Goal: Information Seeking & Learning: Learn about a topic

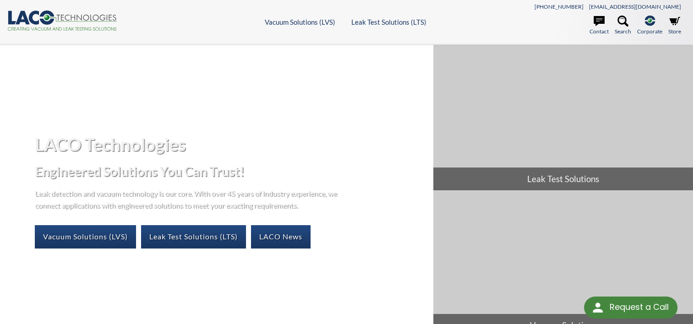
click at [40, 20] on icon at bounding box center [46, 18] width 15 height 14
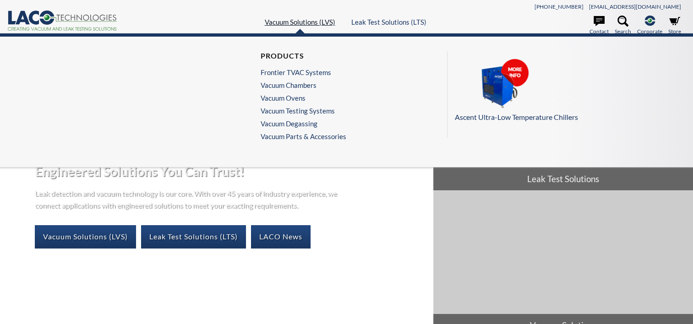
select select "Language Translate Widget"
click at [300, 20] on link "Vacuum Solutions (LVS)" at bounding box center [300, 22] width 71 height 8
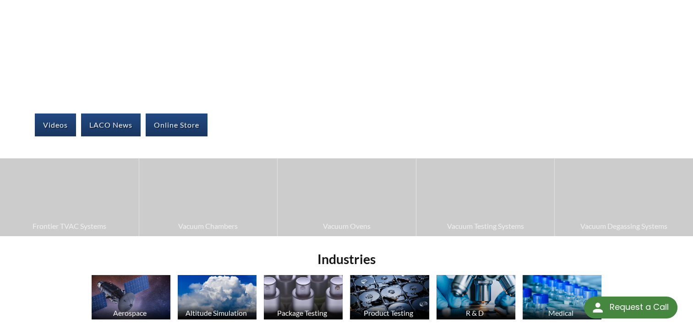
scroll to position [137, 0]
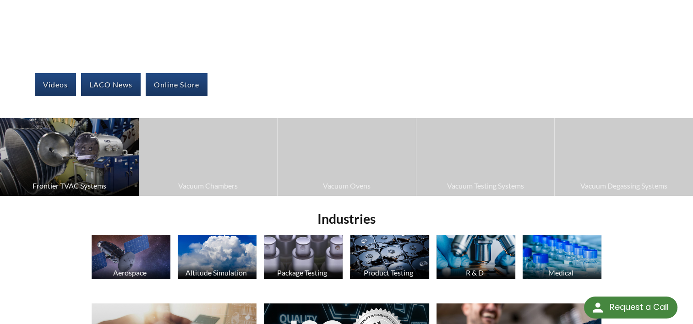
click at [104, 154] on img at bounding box center [69, 157] width 139 height 78
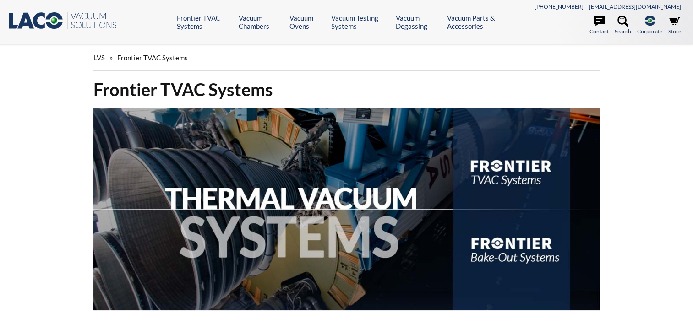
select select "Language Translate Widget"
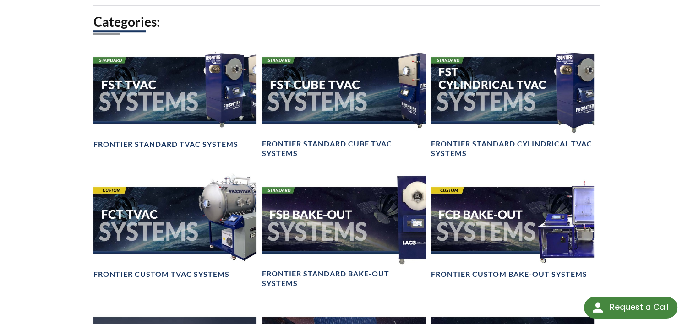
scroll to position [733, 0]
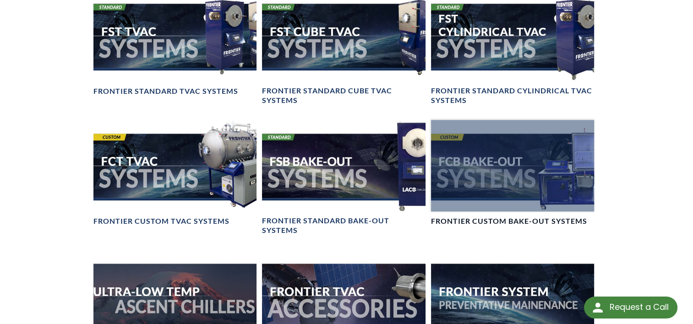
click at [498, 162] on div at bounding box center [512, 166] width 163 height 92
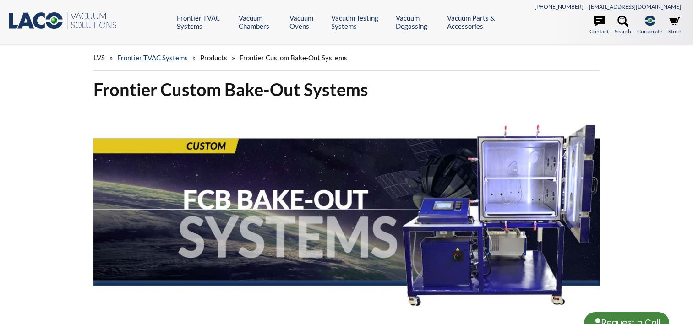
select select "Language Translate Widget"
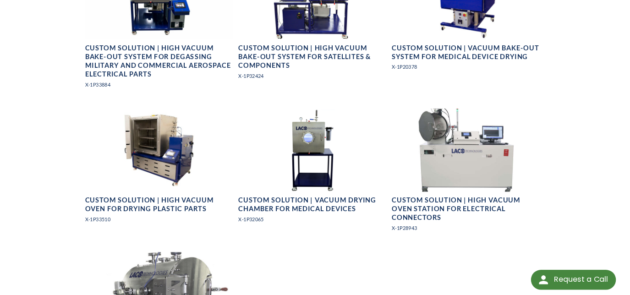
scroll to position [733, 0]
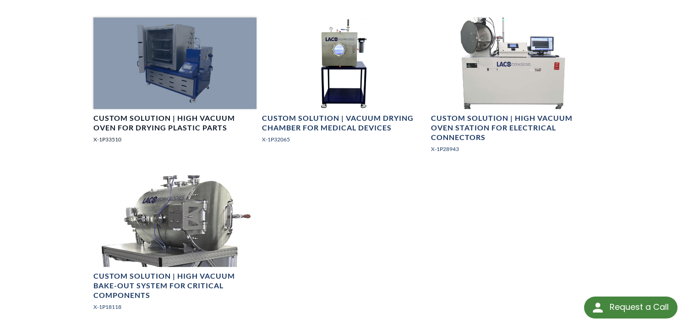
click at [203, 76] on div at bounding box center [174, 63] width 163 height 92
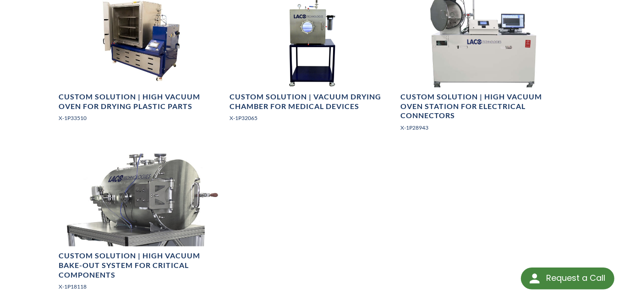
scroll to position [774, 0]
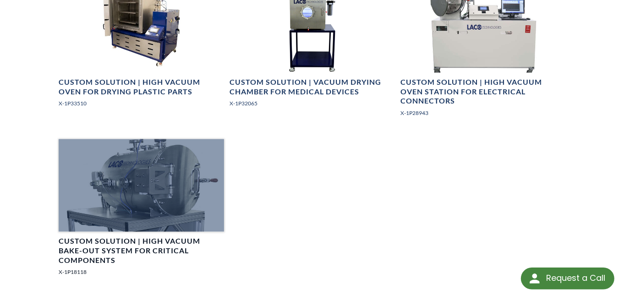
click at [168, 166] on div at bounding box center [141, 185] width 165 height 93
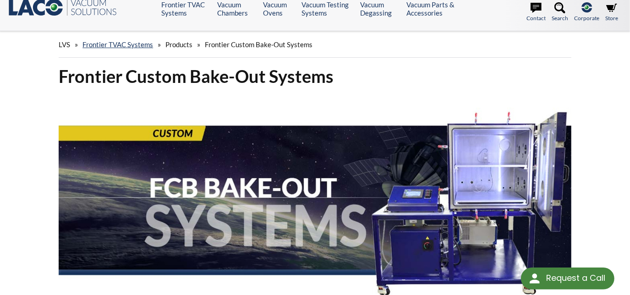
scroll to position [0, 0]
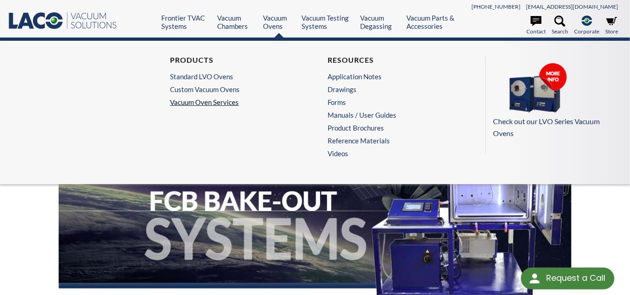
click at [210, 103] on link "Vacuum Oven Services" at bounding box center [236, 102] width 132 height 8
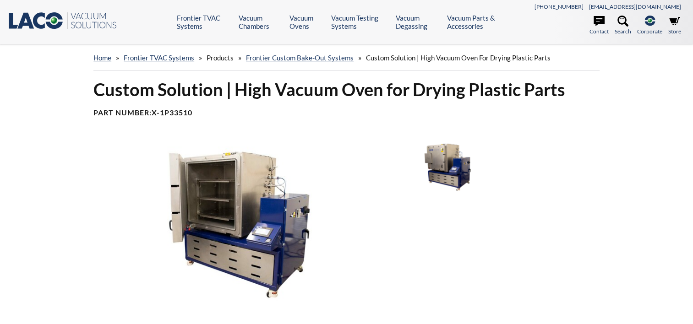
select select "Language Translate Widget"
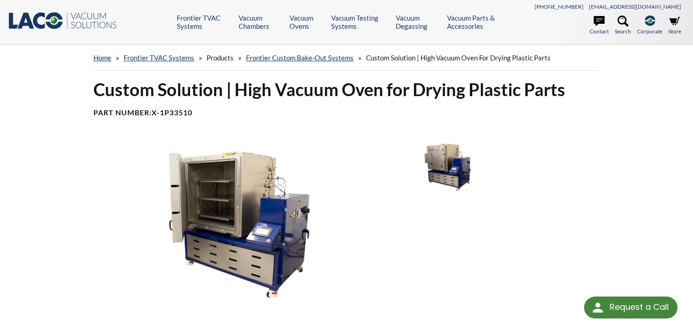
click at [238, 209] on img at bounding box center [239, 225] width 303 height 170
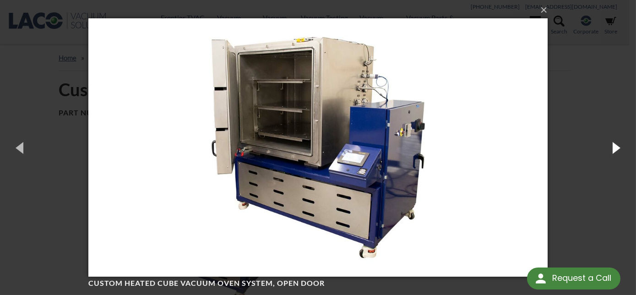
click at [604, 148] on button "button" at bounding box center [615, 147] width 41 height 50
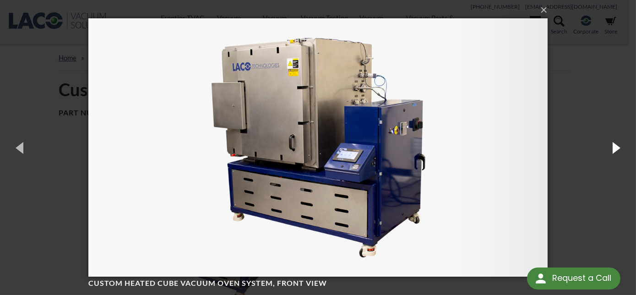
click at [604, 148] on button "button" at bounding box center [615, 147] width 41 height 50
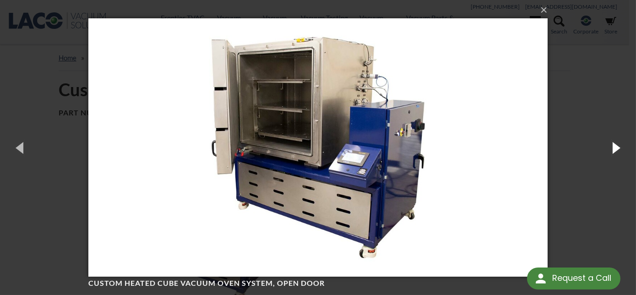
click at [604, 148] on button "button" at bounding box center [615, 147] width 41 height 50
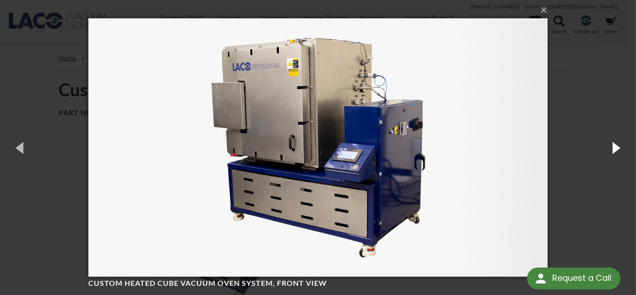
click at [604, 148] on button "button" at bounding box center [615, 147] width 41 height 50
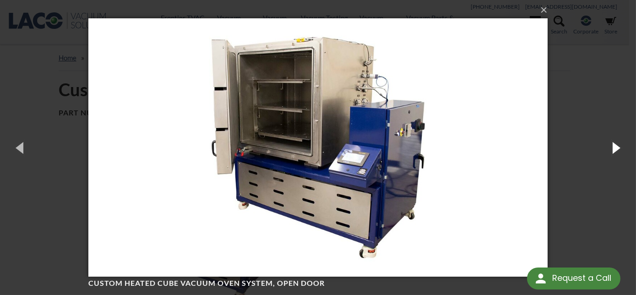
click at [604, 148] on button "button" at bounding box center [615, 147] width 41 height 50
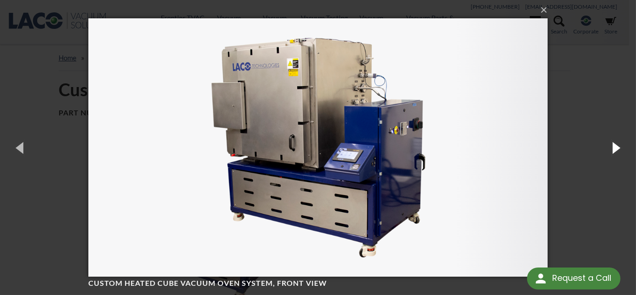
click at [604, 148] on button "button" at bounding box center [615, 147] width 41 height 50
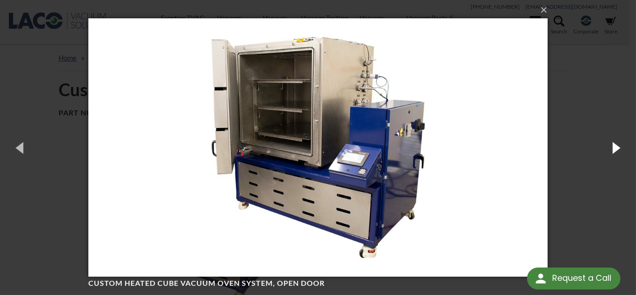
click at [604, 148] on button "button" at bounding box center [615, 147] width 41 height 50
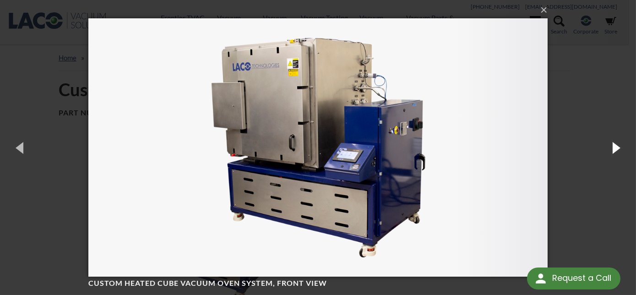
click at [604, 148] on button "button" at bounding box center [615, 147] width 41 height 50
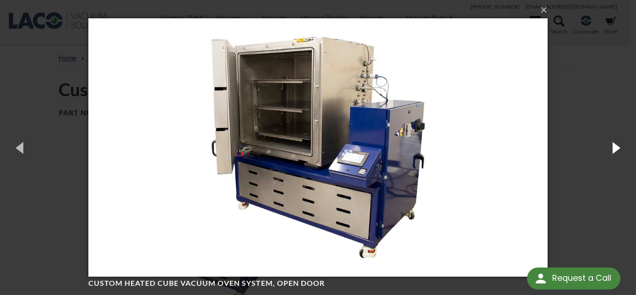
click at [604, 148] on button "button" at bounding box center [615, 147] width 41 height 50
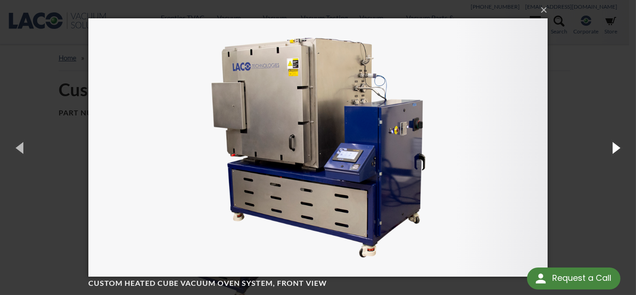
click at [604, 148] on button "button" at bounding box center [615, 147] width 41 height 50
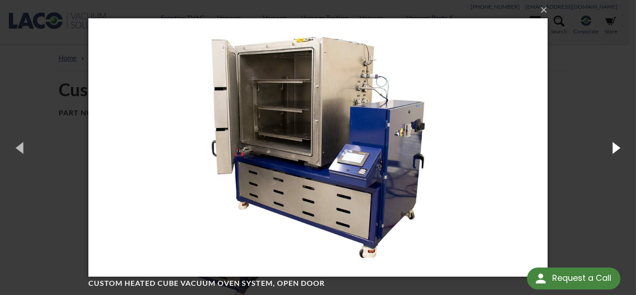
click at [604, 148] on button "button" at bounding box center [615, 147] width 41 height 50
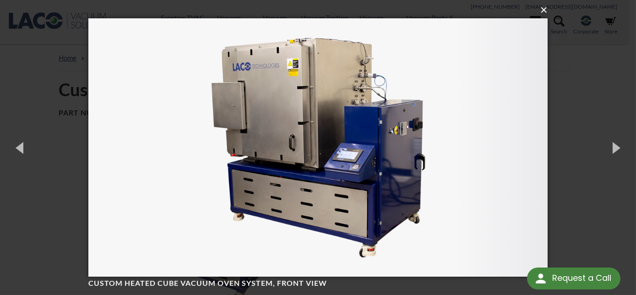
click at [544, 12] on button "×" at bounding box center [320, 10] width 459 height 20
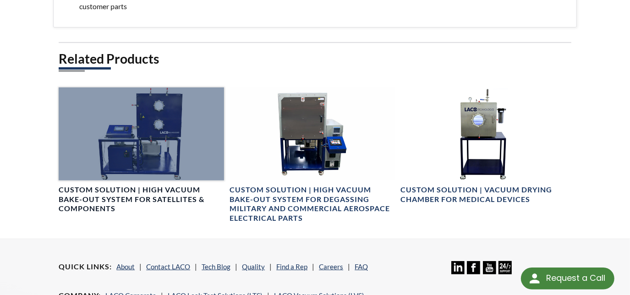
scroll to position [517, 0]
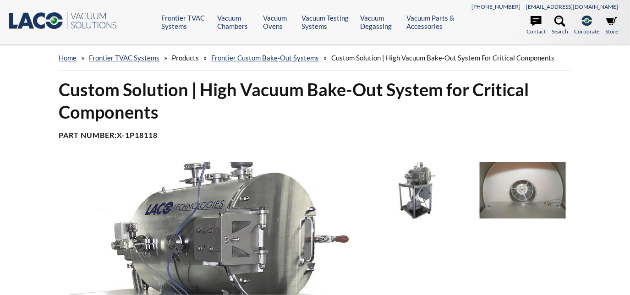
select select "Language Translate Widget"
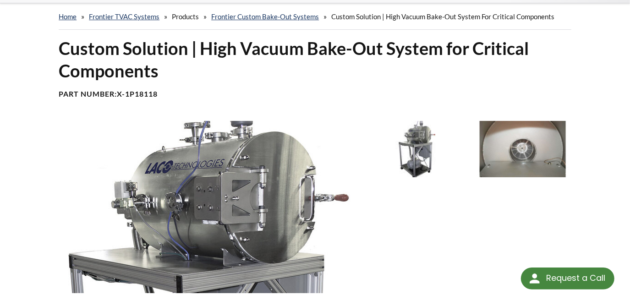
scroll to position [125, 0]
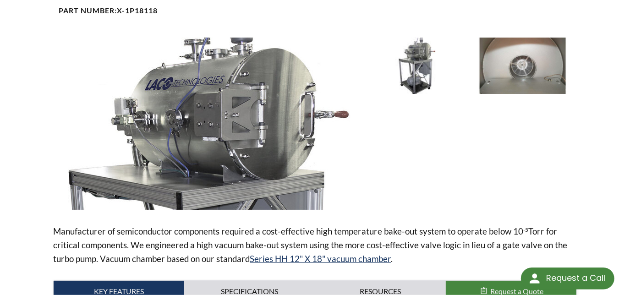
click at [242, 133] on img at bounding box center [206, 124] width 307 height 172
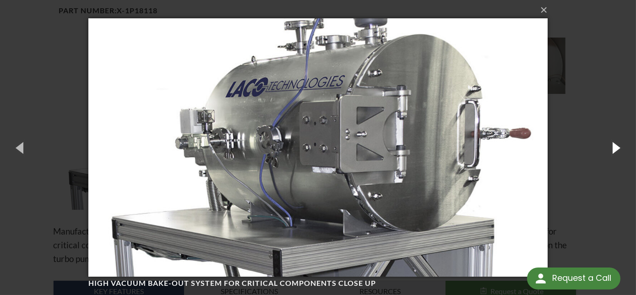
click at [605, 147] on button "button" at bounding box center [615, 147] width 41 height 50
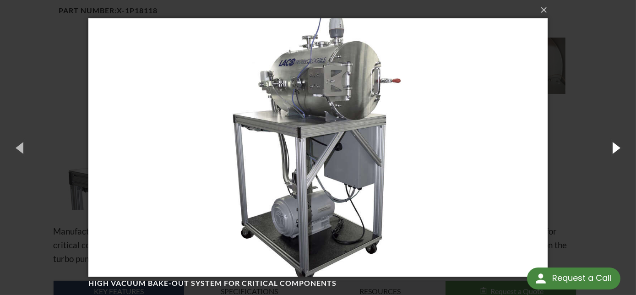
click at [605, 147] on button "button" at bounding box center [615, 147] width 41 height 50
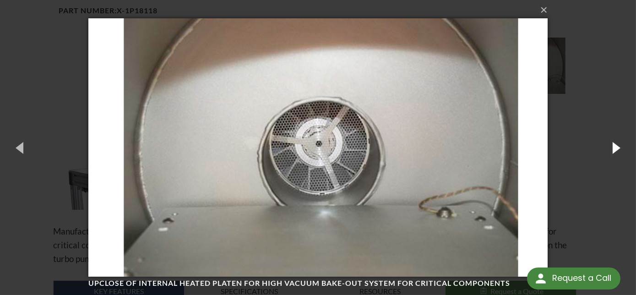
click at [606, 147] on button "button" at bounding box center [615, 147] width 41 height 50
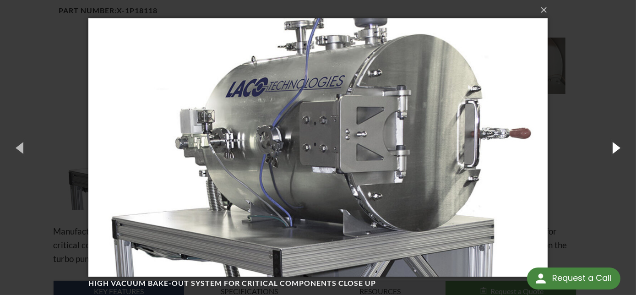
click at [606, 147] on button "button" at bounding box center [615, 147] width 41 height 50
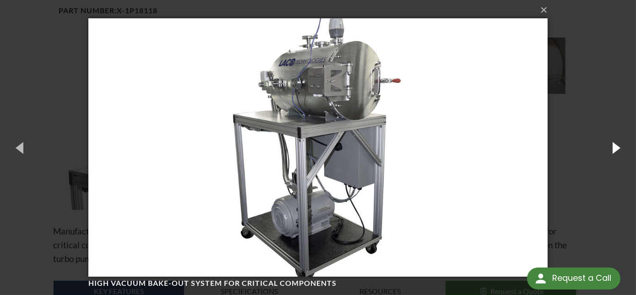
click at [607, 147] on button "button" at bounding box center [615, 147] width 41 height 50
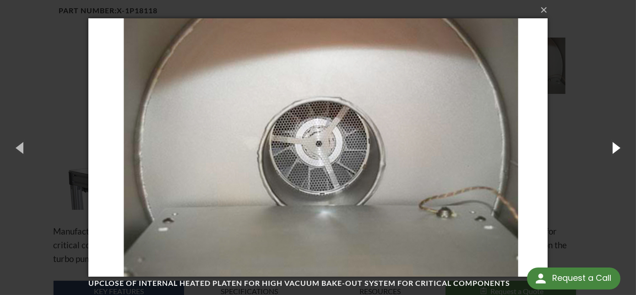
click at [607, 147] on button "button" at bounding box center [615, 147] width 41 height 50
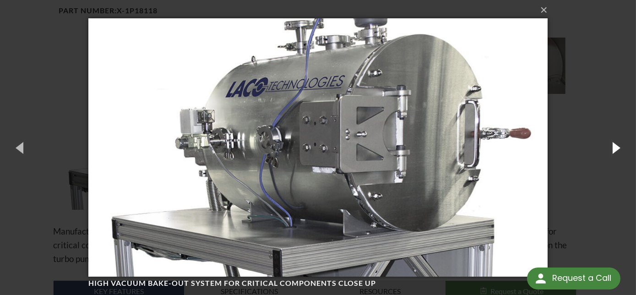
click at [607, 147] on button "button" at bounding box center [615, 147] width 41 height 50
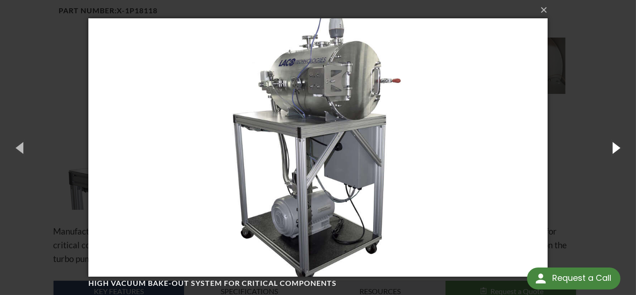
click at [607, 147] on button "button" at bounding box center [615, 147] width 41 height 50
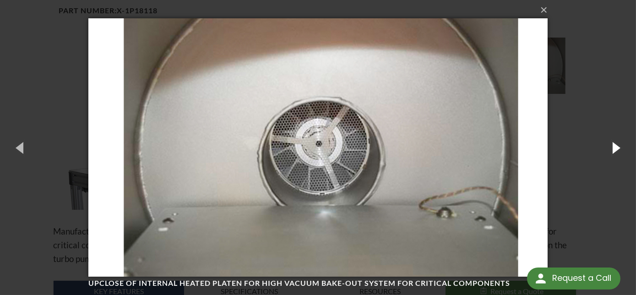
click at [607, 147] on button "button" at bounding box center [615, 147] width 41 height 50
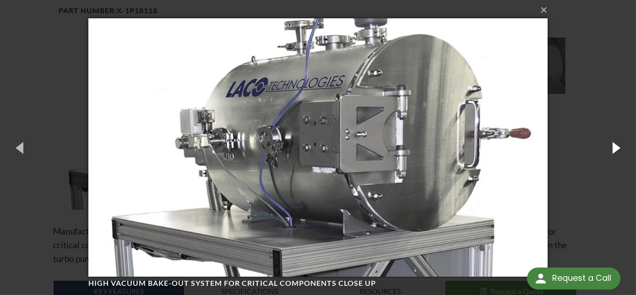
click at [606, 147] on button "button" at bounding box center [615, 147] width 41 height 50
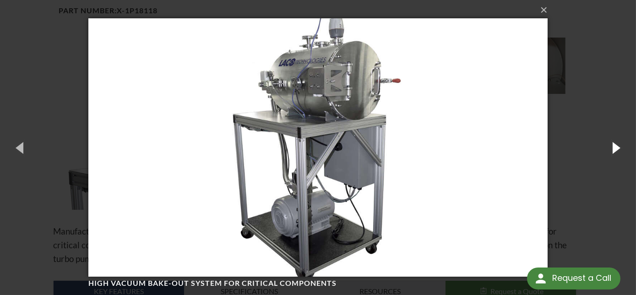
click at [606, 146] on button "button" at bounding box center [615, 147] width 41 height 50
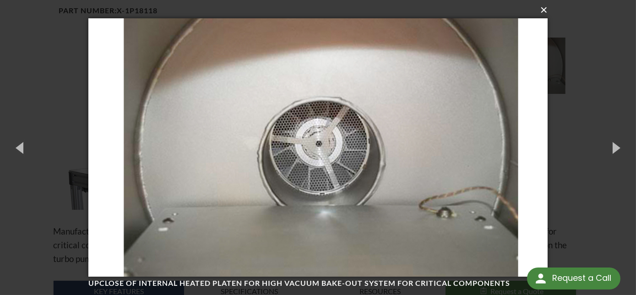
click at [541, 12] on button "×" at bounding box center [320, 10] width 459 height 20
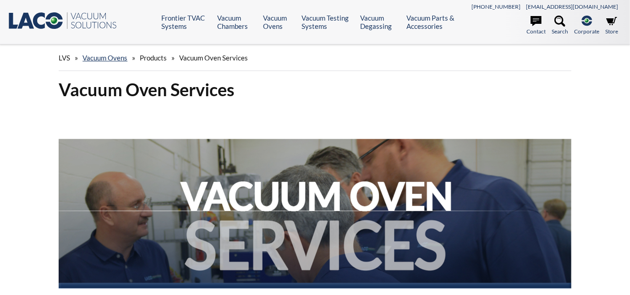
select select "Language Translate Widget"
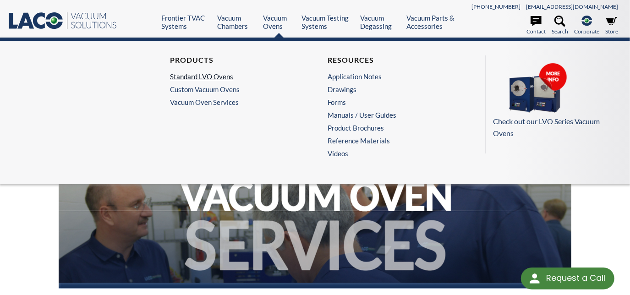
click at [227, 76] on link "Standard LVO Ovens" at bounding box center [234, 76] width 128 height 8
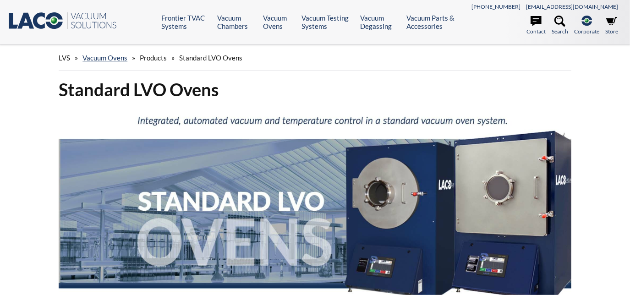
select select "Language Translate Widget"
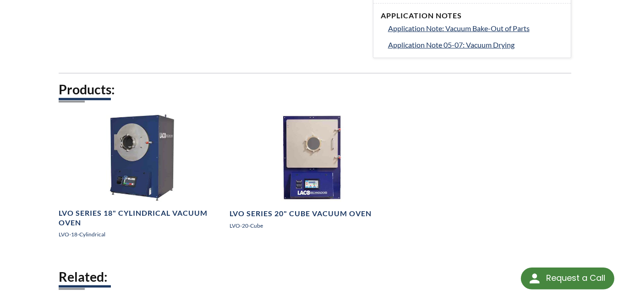
scroll to position [499, 0]
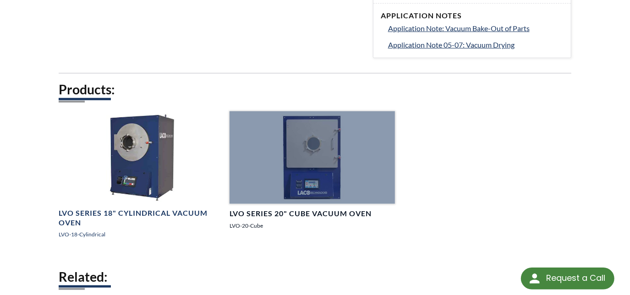
click at [300, 145] on div at bounding box center [311, 157] width 165 height 93
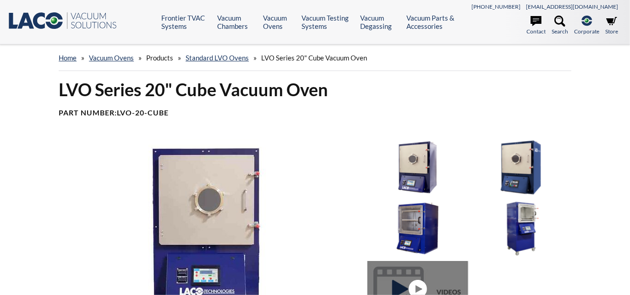
select select "Language Translate Widget"
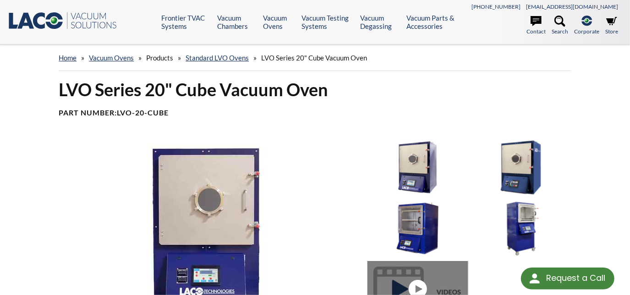
click at [422, 165] on img at bounding box center [417, 168] width 100 height 56
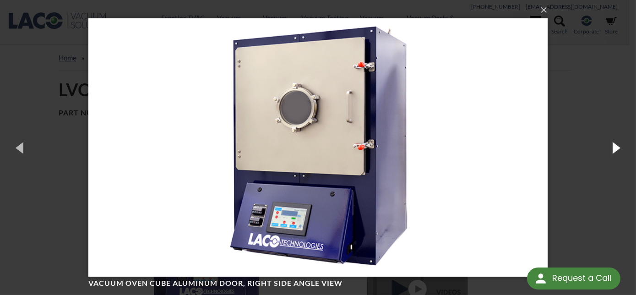
click at [608, 147] on button "button" at bounding box center [615, 147] width 41 height 50
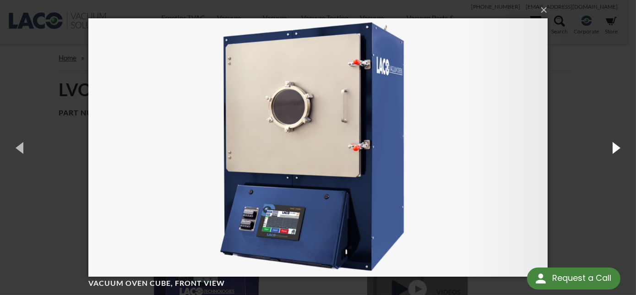
click at [608, 147] on button "button" at bounding box center [615, 147] width 41 height 50
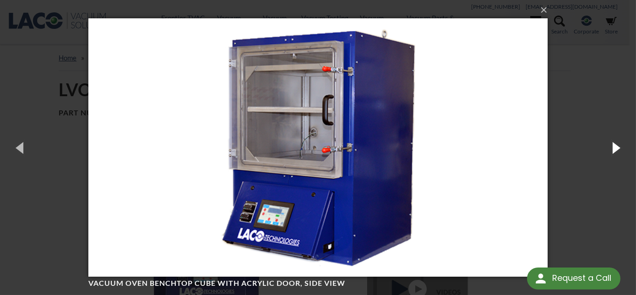
click at [608, 147] on button "button" at bounding box center [615, 147] width 41 height 50
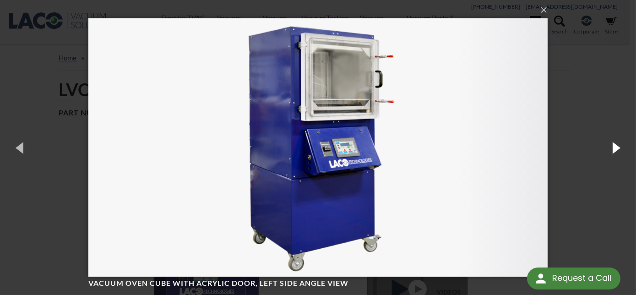
click at [608, 147] on button "button" at bounding box center [615, 147] width 41 height 50
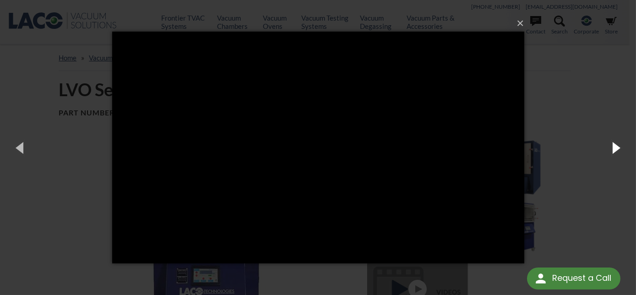
click at [607, 147] on button "button" at bounding box center [615, 147] width 41 height 50
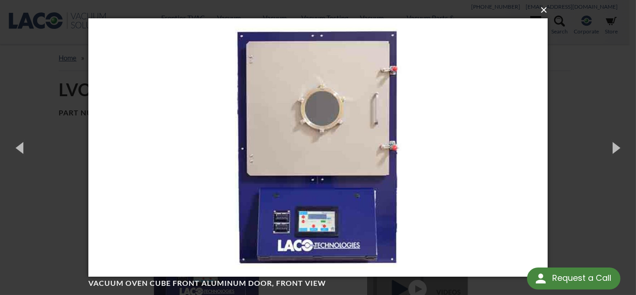
click at [543, 12] on button "×" at bounding box center [320, 10] width 459 height 20
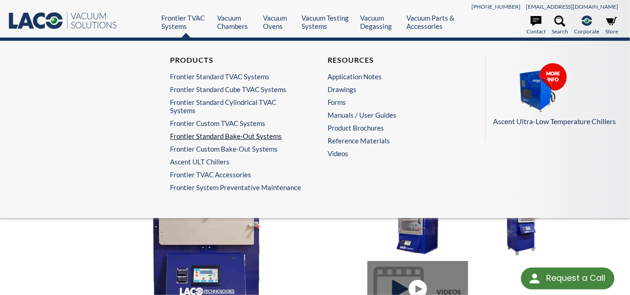
click at [226, 136] on link "Frontier Standard Bake-Out Systems" at bounding box center [234, 136] width 128 height 8
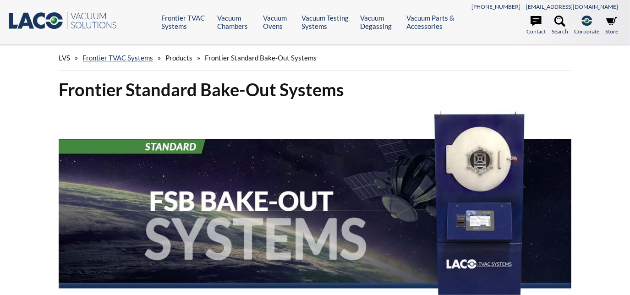
select select "Language Translate Widget"
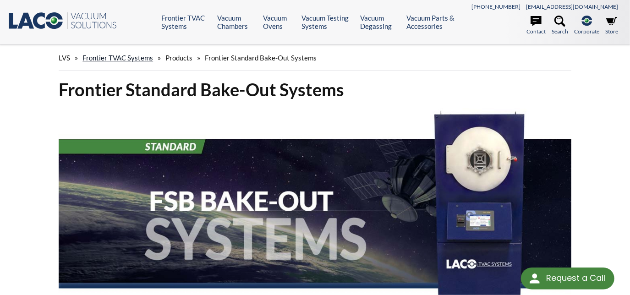
click at [115, 58] on link "Frontier TVAC Systems" at bounding box center [117, 58] width 71 height 8
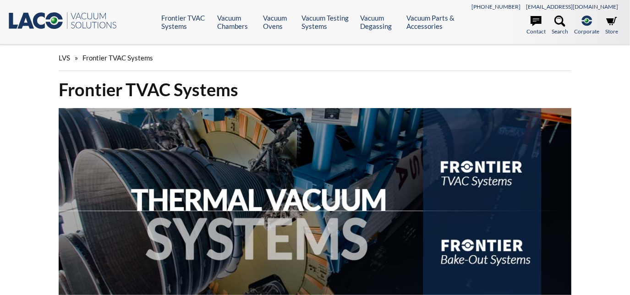
select select "Language Translate Widget"
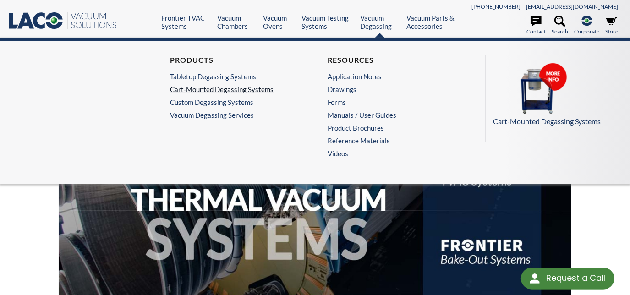
click at [221, 90] on link "Cart-Mounted Degassing Systems" at bounding box center [234, 89] width 128 height 8
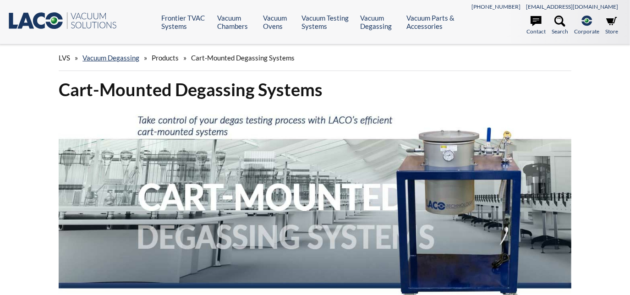
select select "Language Translate Widget"
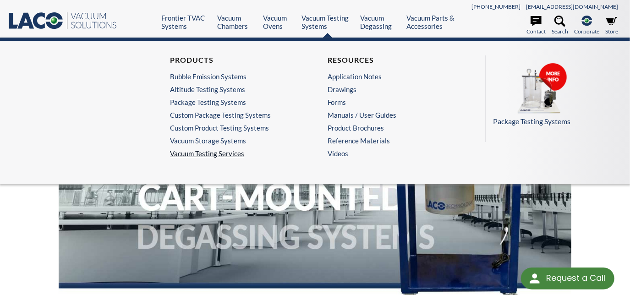
click at [198, 154] on link "Vacuum Testing Services" at bounding box center [236, 153] width 132 height 8
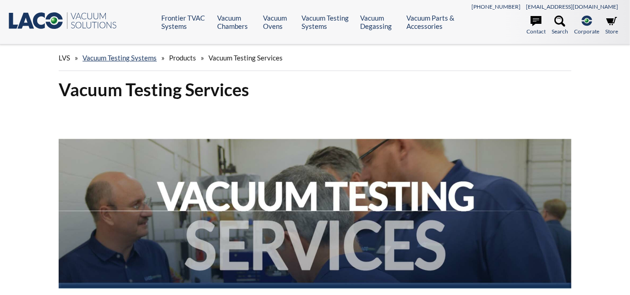
select select "Language Translate Widget"
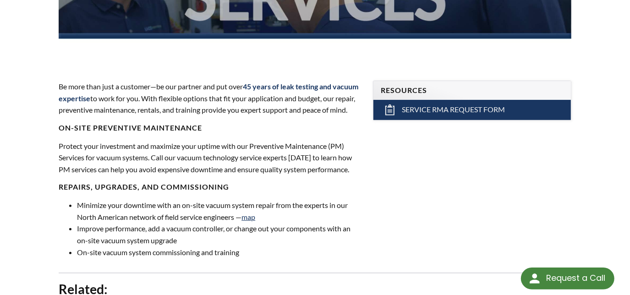
scroll to position [499, 0]
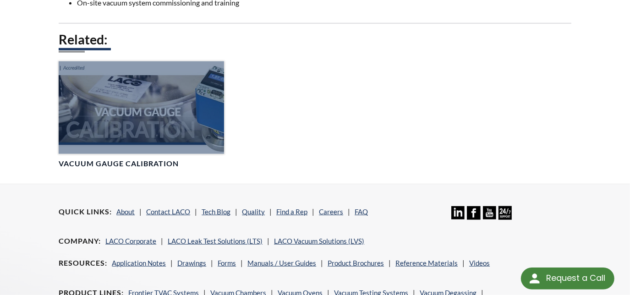
click at [197, 125] on div at bounding box center [141, 107] width 165 height 93
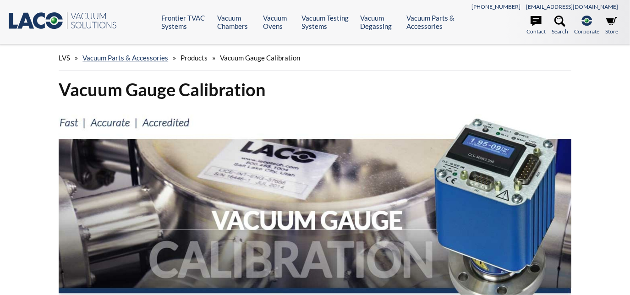
select select "Language Translate Widget"
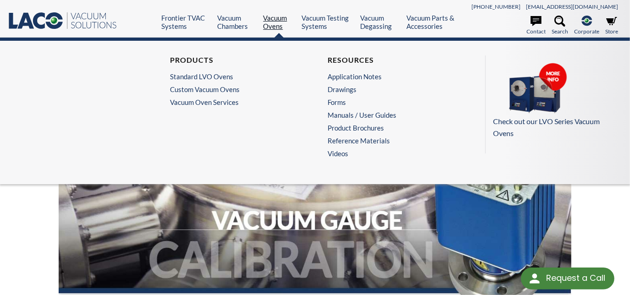
click at [277, 20] on link "Vacuum Ovens" at bounding box center [278, 22] width 31 height 16
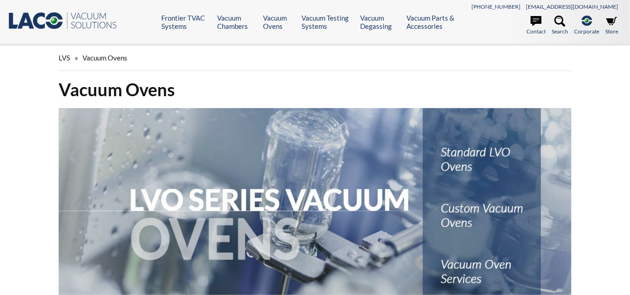
select select "Language Translate Widget"
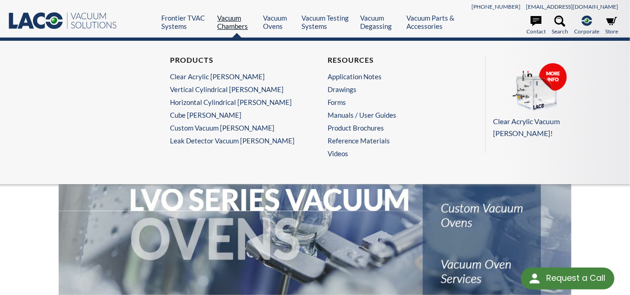
click at [238, 22] on link "Vacuum Chambers" at bounding box center [236, 22] width 39 height 16
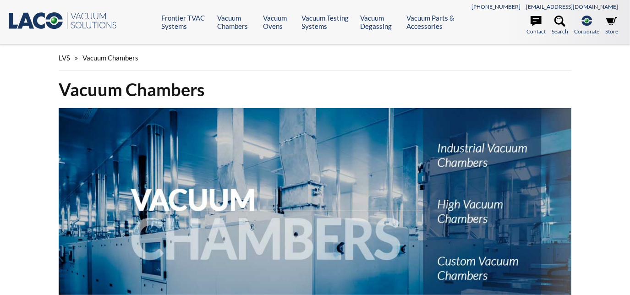
select select "Language Translate Widget"
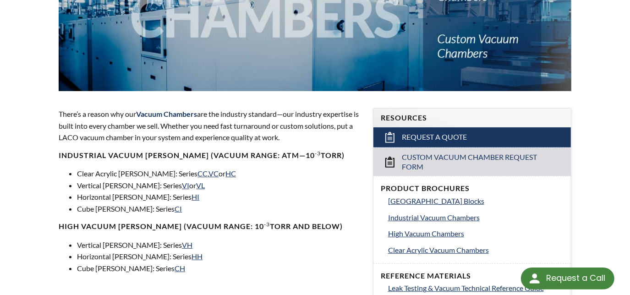
scroll to position [333, 0]
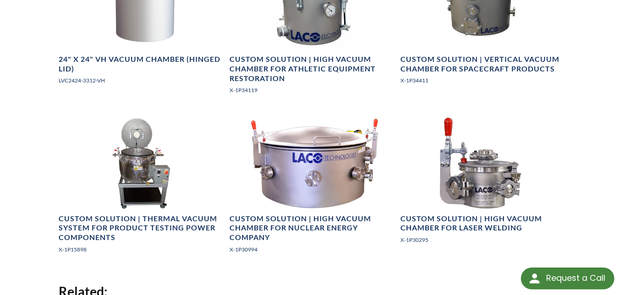
scroll to position [1623, 0]
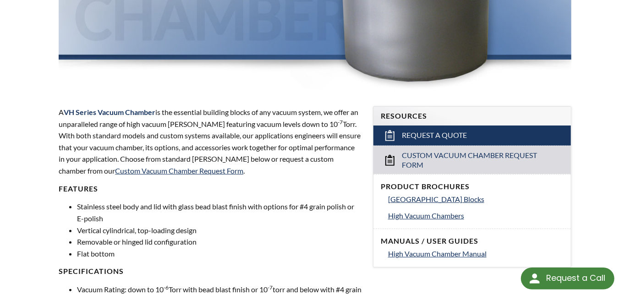
drag, startPoint x: 580, startPoint y: 160, endPoint x: 583, endPoint y: 41, distance: 119.1
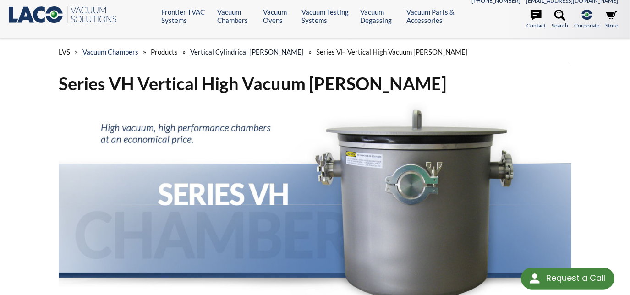
click at [231, 50] on link "Vertical Cylindrical [PERSON_NAME]" at bounding box center [247, 52] width 114 height 8
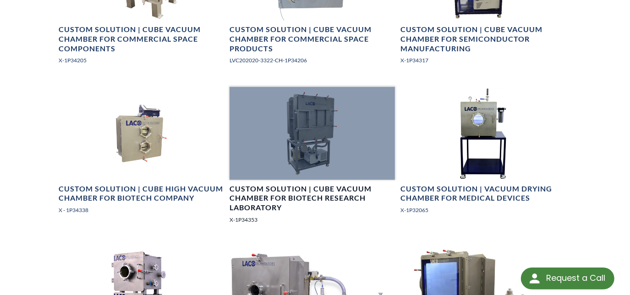
scroll to position [1124, 0]
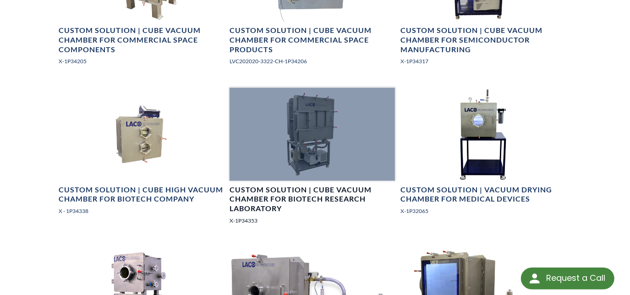
click at [316, 149] on div at bounding box center [311, 134] width 165 height 93
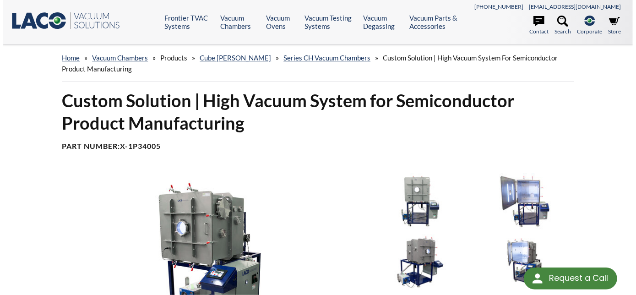
scroll to position [125, 0]
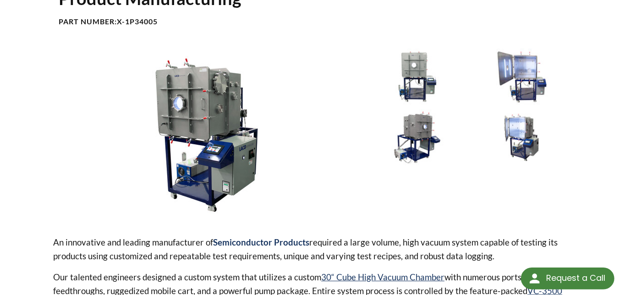
click at [209, 125] on img at bounding box center [206, 135] width 307 height 172
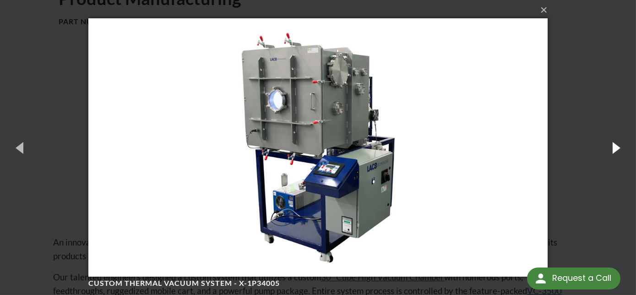
click at [607, 150] on button "button" at bounding box center [615, 147] width 41 height 50
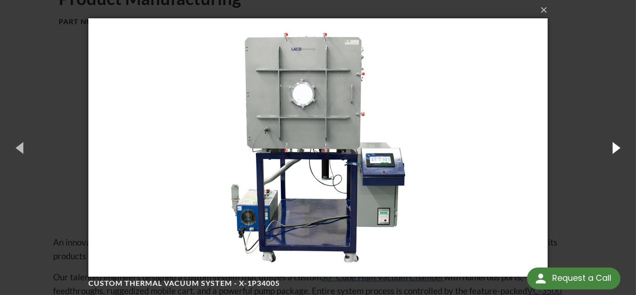
click at [607, 150] on button "button" at bounding box center [615, 147] width 41 height 50
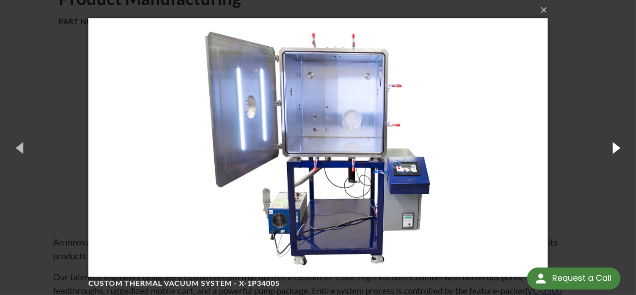
click at [607, 150] on button "button" at bounding box center [615, 147] width 41 height 50
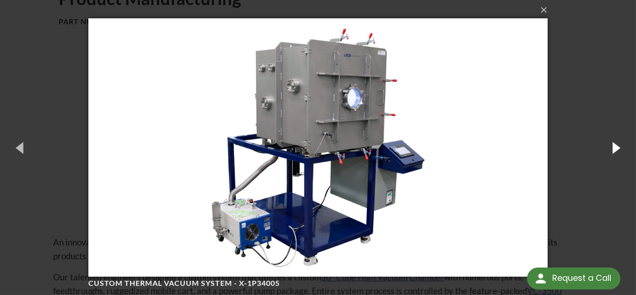
click at [607, 150] on button "button" at bounding box center [615, 147] width 41 height 50
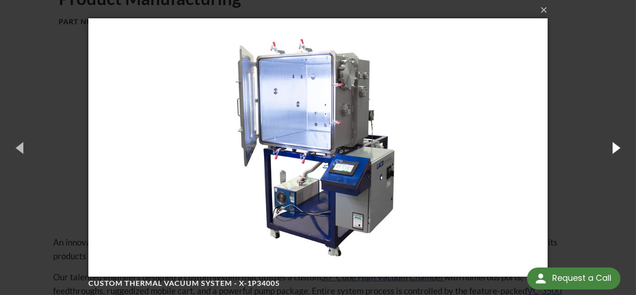
click at [607, 150] on button "button" at bounding box center [615, 147] width 41 height 50
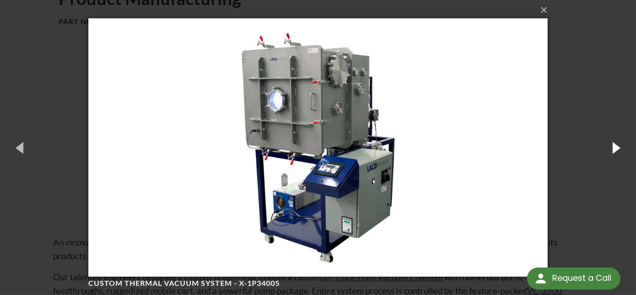
click at [607, 150] on button "button" at bounding box center [615, 147] width 41 height 50
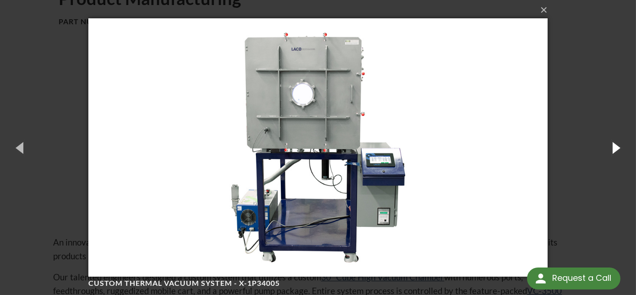
click at [607, 150] on button "button" at bounding box center [615, 147] width 41 height 50
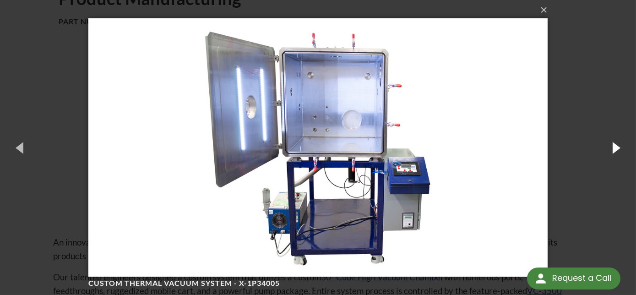
click at [607, 150] on button "button" at bounding box center [615, 147] width 41 height 50
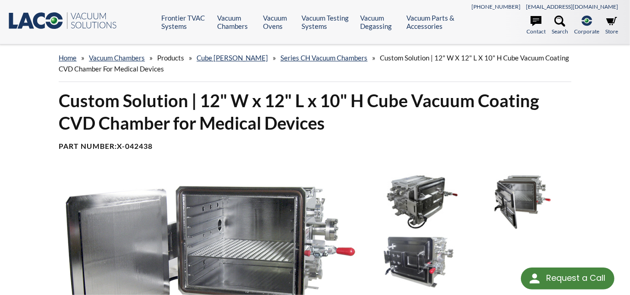
scroll to position [83, 0]
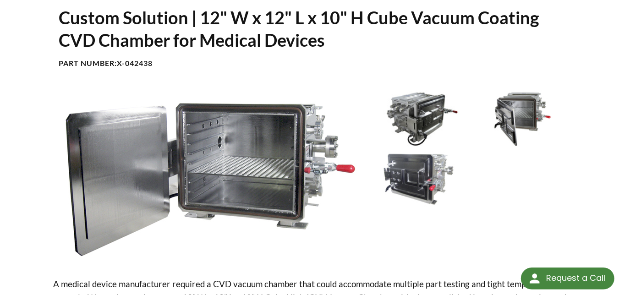
click at [244, 174] on img at bounding box center [206, 176] width 307 height 172
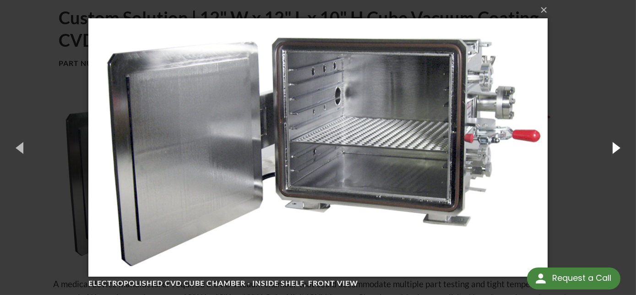
click at [610, 147] on button "button" at bounding box center [615, 147] width 41 height 50
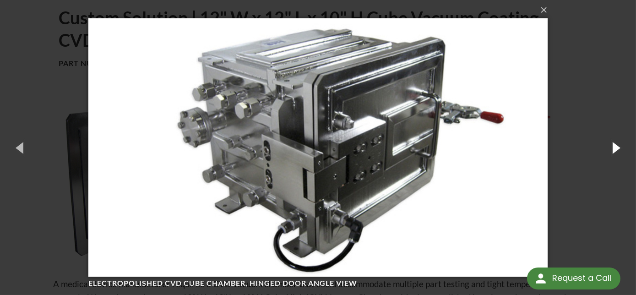
click at [610, 147] on button "button" at bounding box center [615, 147] width 41 height 50
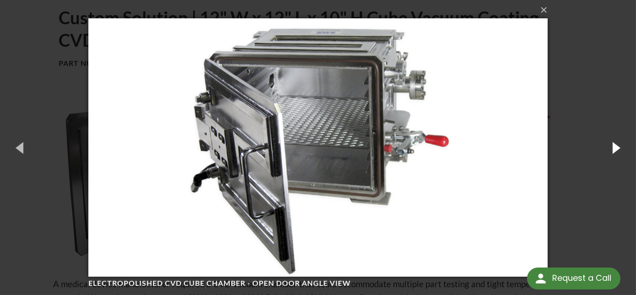
click at [610, 147] on button "button" at bounding box center [615, 147] width 41 height 50
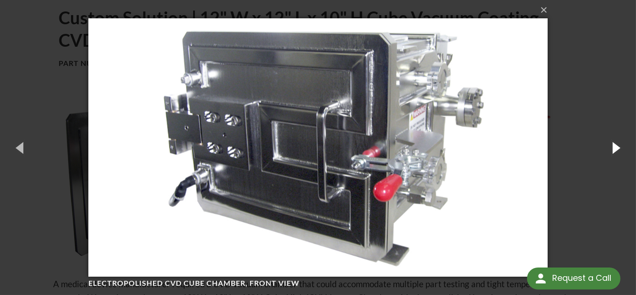
click at [610, 147] on button "button" at bounding box center [615, 147] width 41 height 50
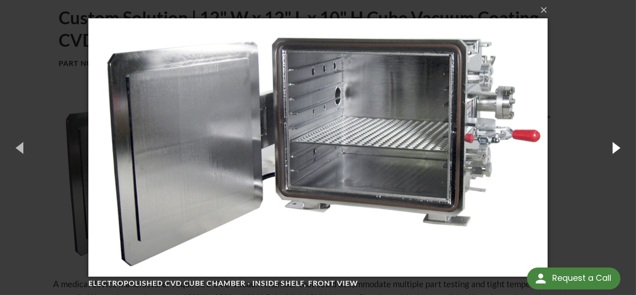
click at [610, 147] on button "button" at bounding box center [615, 147] width 41 height 50
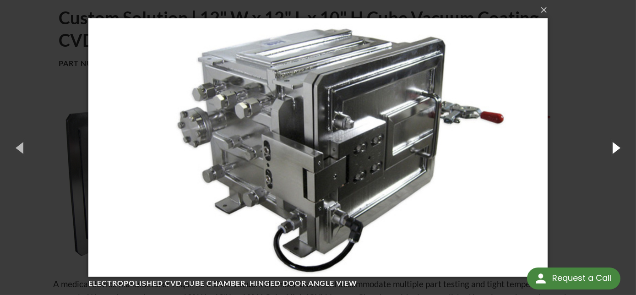
click at [610, 147] on button "button" at bounding box center [615, 147] width 41 height 50
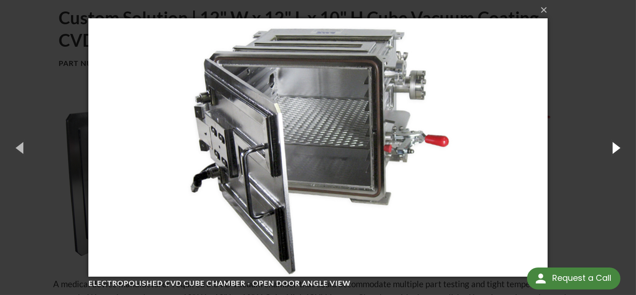
click at [610, 147] on button "button" at bounding box center [615, 147] width 41 height 50
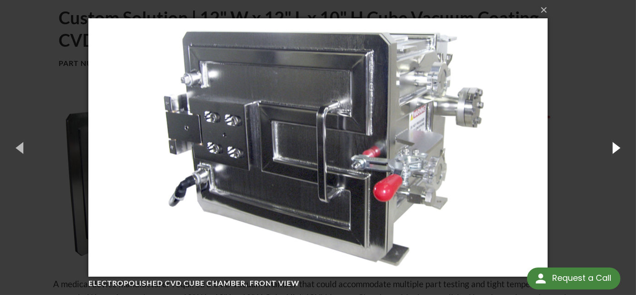
click at [610, 147] on button "button" at bounding box center [615, 147] width 41 height 50
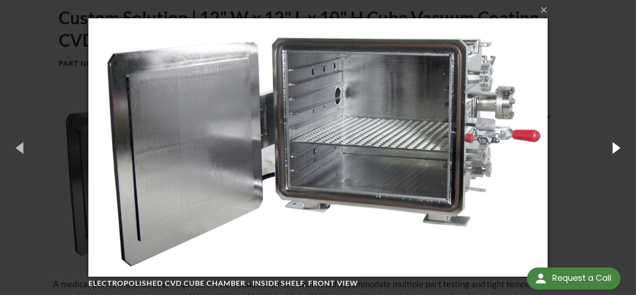
click at [610, 147] on button "button" at bounding box center [615, 147] width 41 height 50
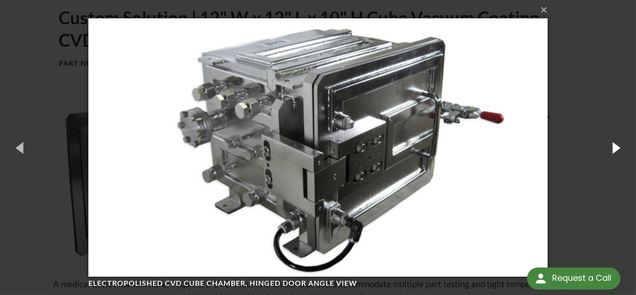
click at [610, 147] on button "button" at bounding box center [615, 147] width 41 height 50
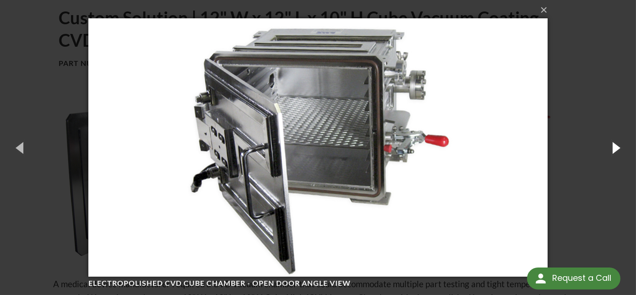
click at [610, 147] on button "button" at bounding box center [615, 147] width 41 height 50
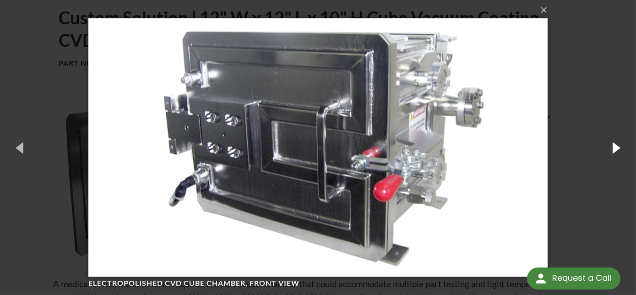
click at [610, 147] on button "button" at bounding box center [615, 147] width 41 height 50
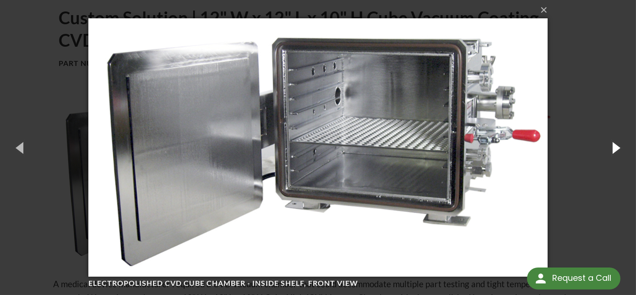
click at [610, 147] on button "button" at bounding box center [615, 147] width 41 height 50
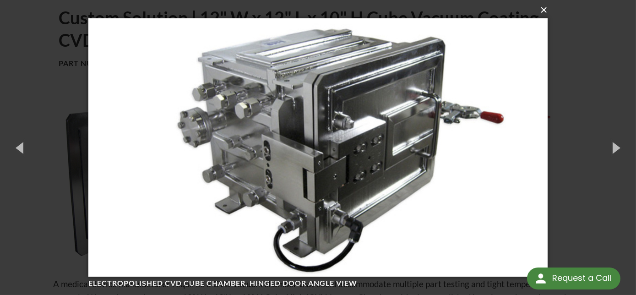
click at [538, 11] on button "×" at bounding box center [320, 10] width 459 height 20
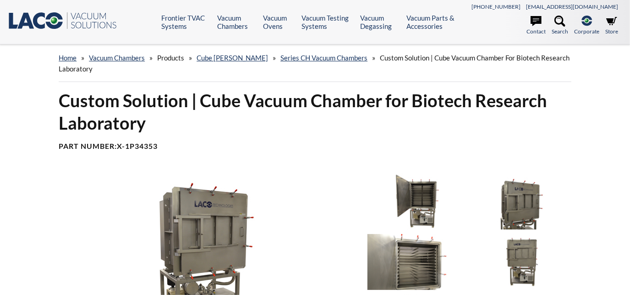
select select "Language Translate Widget"
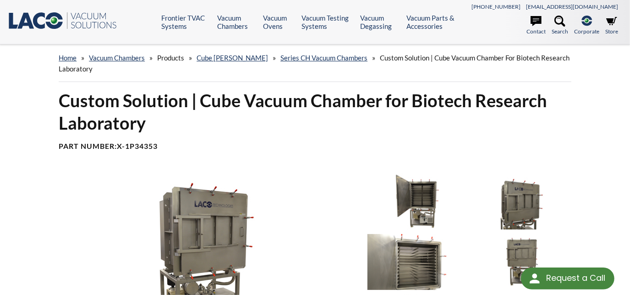
click at [198, 241] on img at bounding box center [206, 259] width 307 height 172
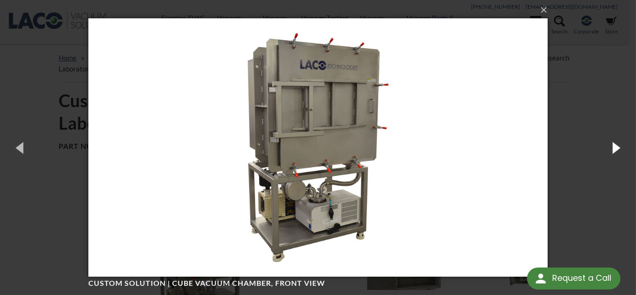
click at [612, 147] on button "button" at bounding box center [615, 147] width 41 height 50
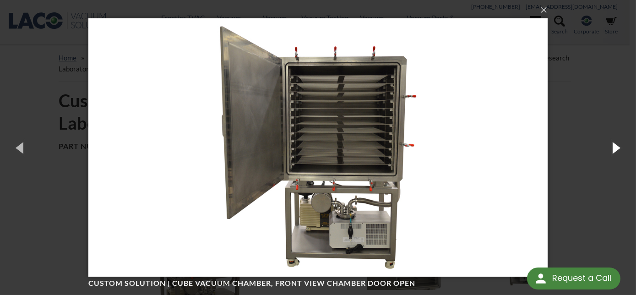
click at [612, 147] on button "button" at bounding box center [615, 147] width 41 height 50
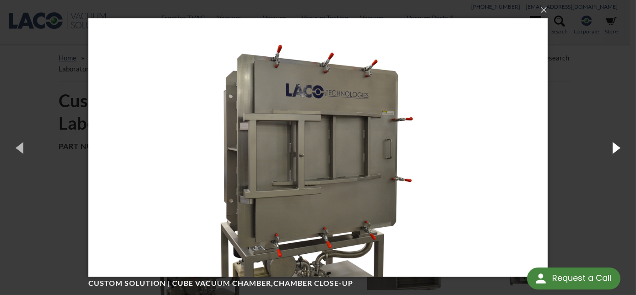
click at [613, 147] on button "button" at bounding box center [615, 147] width 41 height 50
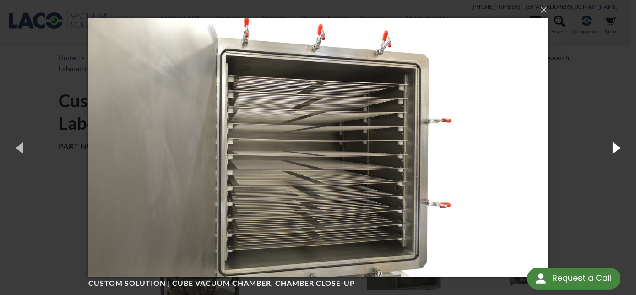
click at [613, 147] on button "button" at bounding box center [615, 147] width 41 height 50
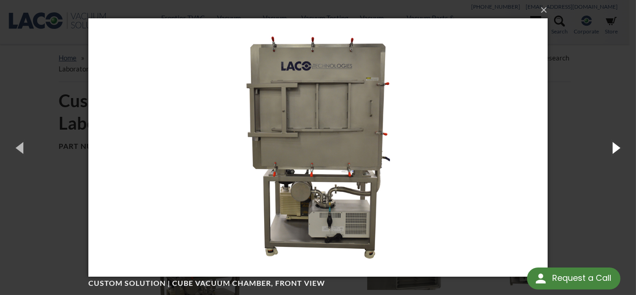
click at [613, 147] on button "button" at bounding box center [615, 147] width 41 height 50
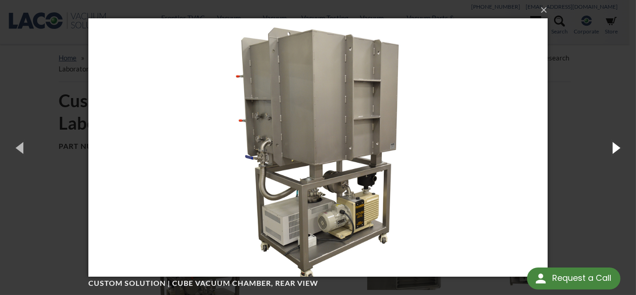
click at [608, 145] on button "button" at bounding box center [615, 147] width 41 height 50
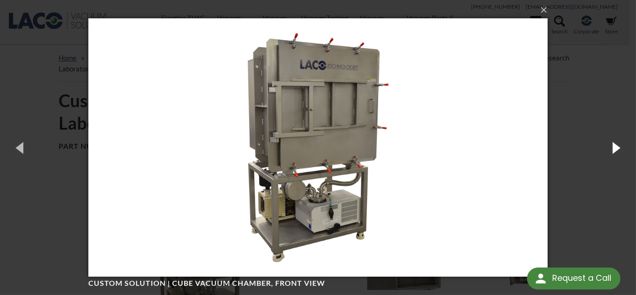
click at [610, 145] on button "button" at bounding box center [615, 147] width 41 height 50
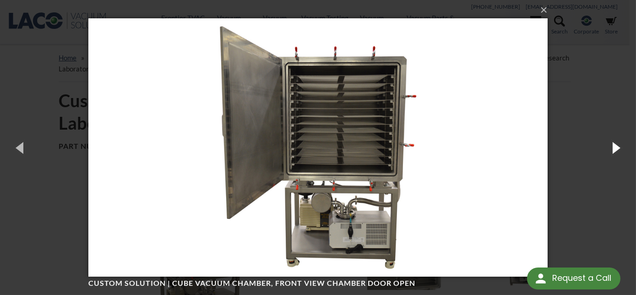
click at [610, 145] on button "button" at bounding box center [615, 147] width 41 height 50
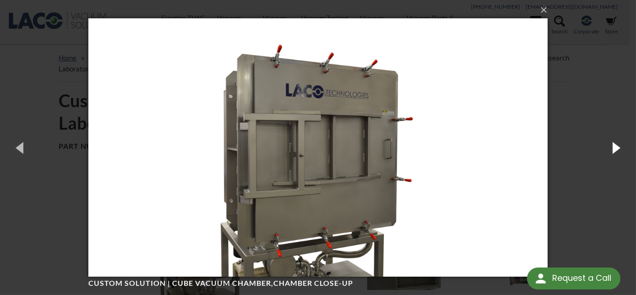
click at [610, 145] on button "button" at bounding box center [615, 147] width 41 height 50
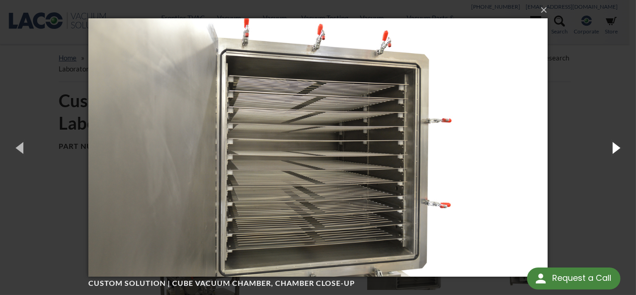
click at [610, 145] on button "button" at bounding box center [615, 147] width 41 height 50
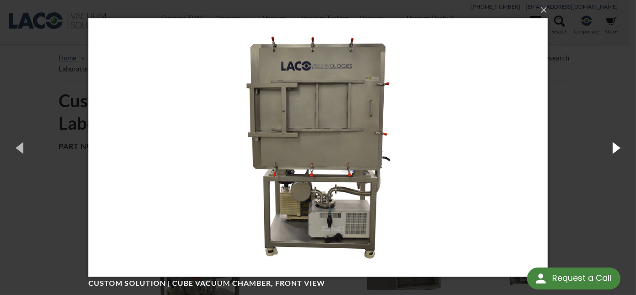
click at [610, 145] on button "button" at bounding box center [615, 147] width 41 height 50
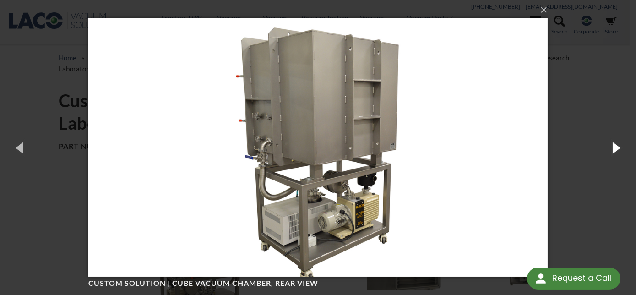
click at [610, 145] on button "button" at bounding box center [615, 147] width 41 height 50
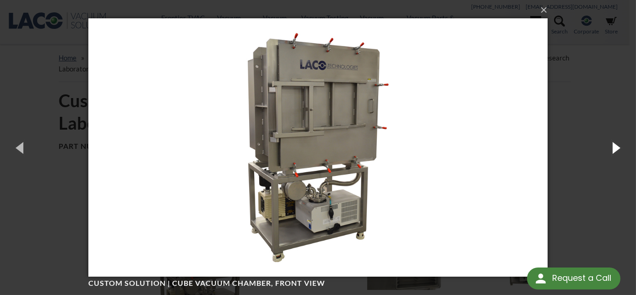
click at [610, 145] on button "button" at bounding box center [615, 147] width 41 height 50
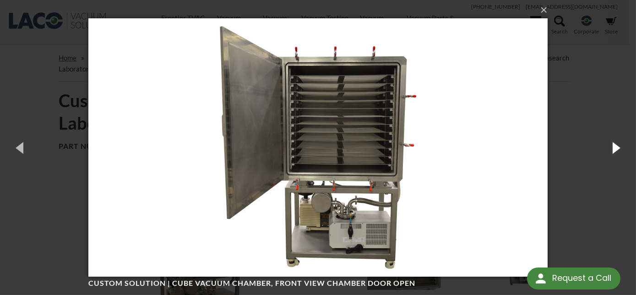
click at [610, 145] on button "button" at bounding box center [615, 147] width 41 height 50
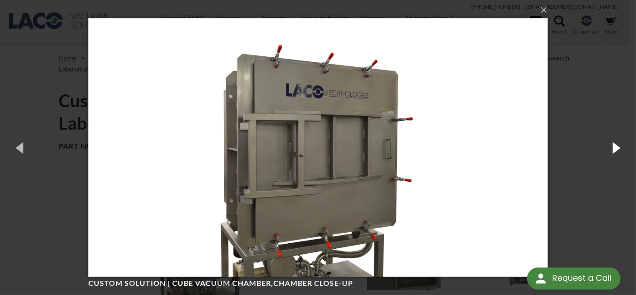
click at [610, 145] on button "button" at bounding box center [615, 147] width 41 height 50
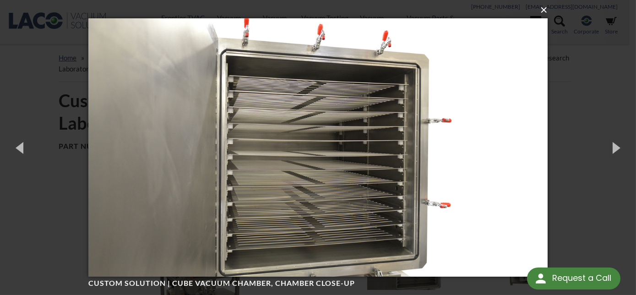
click at [541, 10] on button "×" at bounding box center [320, 10] width 459 height 20
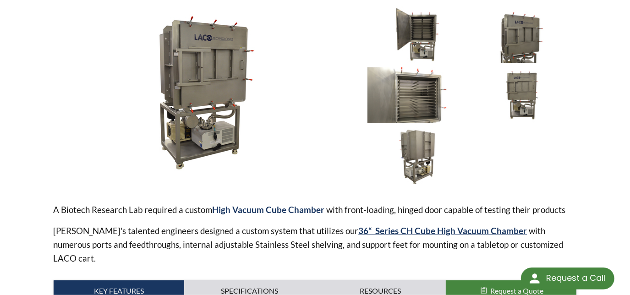
scroll to position [258, 0]
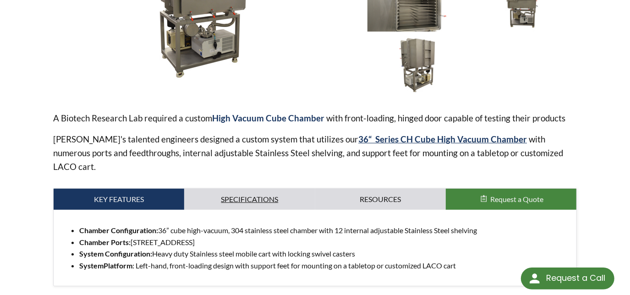
click at [289, 189] on link "Specifications" at bounding box center [249, 199] width 131 height 21
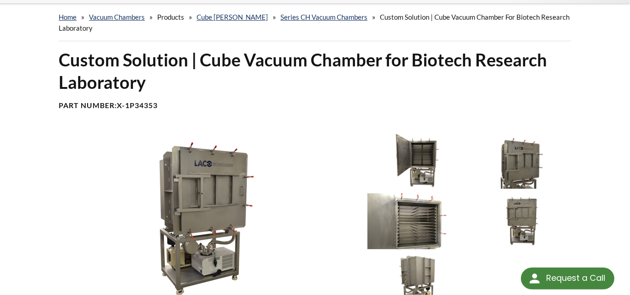
scroll to position [0, 0]
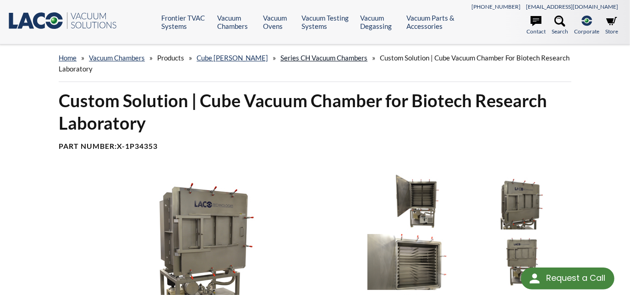
click at [315, 58] on link "Series CH Vacuum Chambers" at bounding box center [323, 58] width 87 height 8
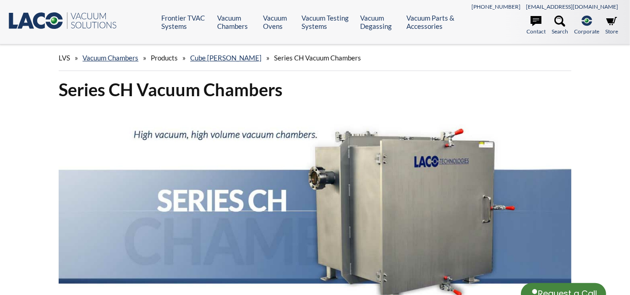
select select "Language Translate Widget"
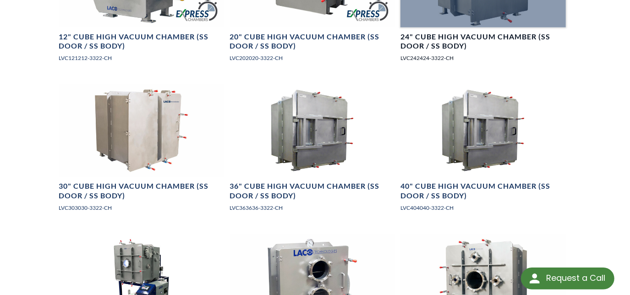
scroll to position [666, 0]
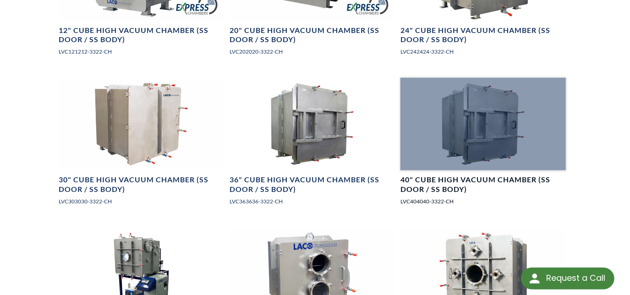
click at [473, 103] on div at bounding box center [482, 124] width 165 height 93
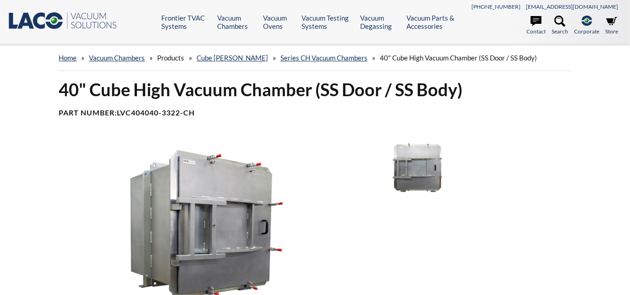
select select "Language Translate Widget"
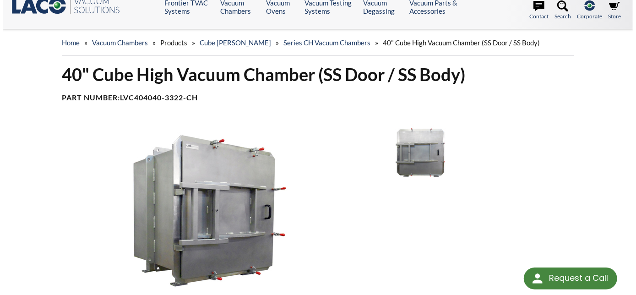
scroll to position [41, 0]
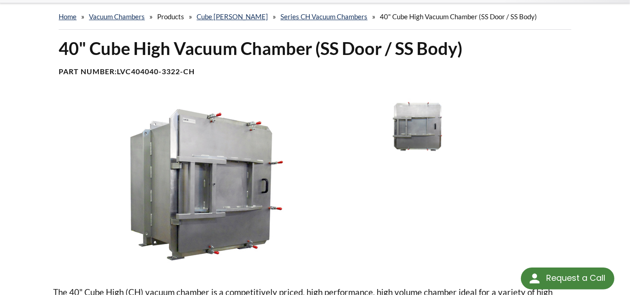
click at [223, 176] on img at bounding box center [206, 184] width 307 height 172
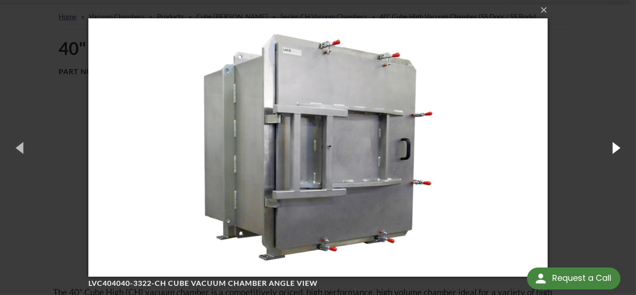
click at [609, 150] on button "button" at bounding box center [615, 147] width 41 height 50
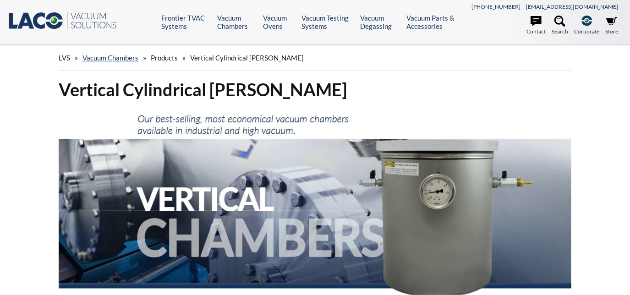
select select "Language Translate Widget"
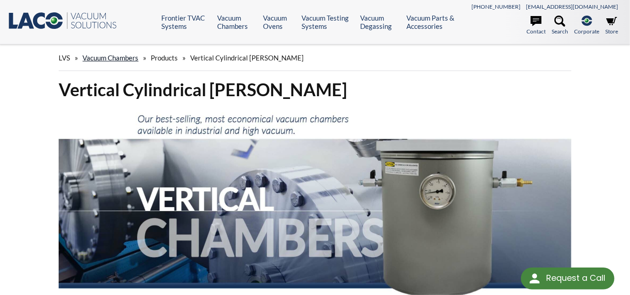
click at [114, 58] on link "Vacuum Chambers" at bounding box center [110, 58] width 56 height 8
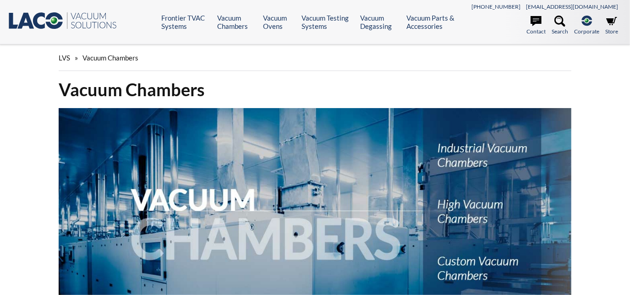
select select "Language Translate Widget"
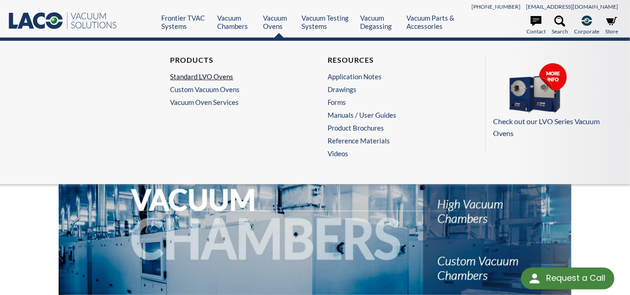
click at [199, 76] on link "Standard LVO Ovens" at bounding box center [234, 76] width 128 height 8
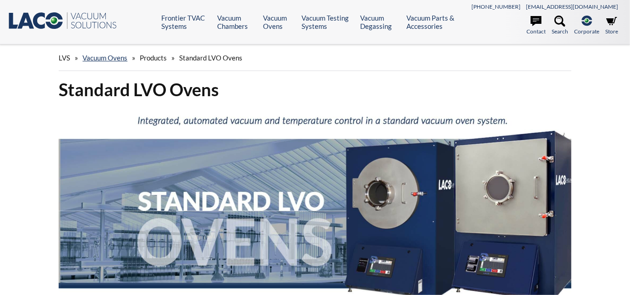
select select "Language Translate Widget"
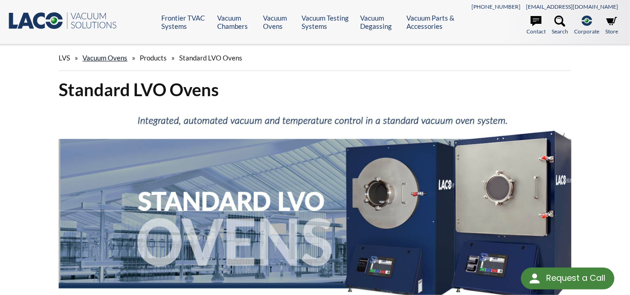
click at [108, 58] on link "Vacuum Ovens" at bounding box center [104, 58] width 45 height 8
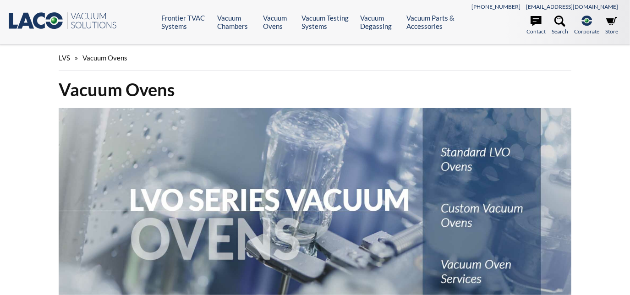
select select "Language Translate Widget"
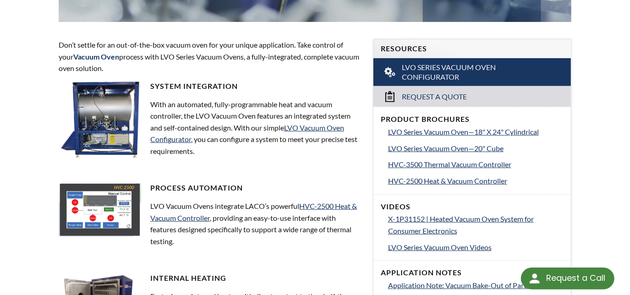
scroll to position [458, 0]
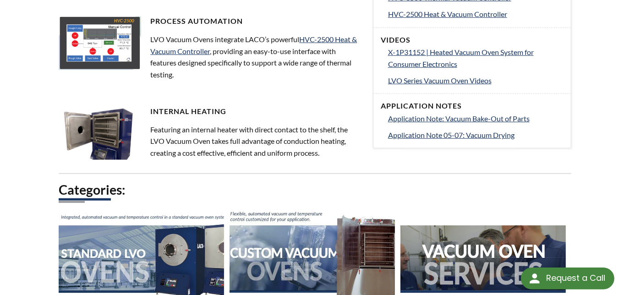
click at [118, 134] on img at bounding box center [105, 134] width 92 height 55
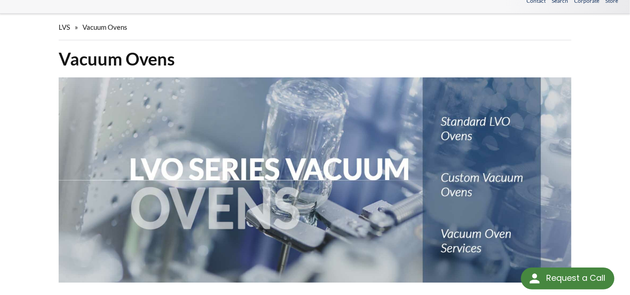
scroll to position [0, 0]
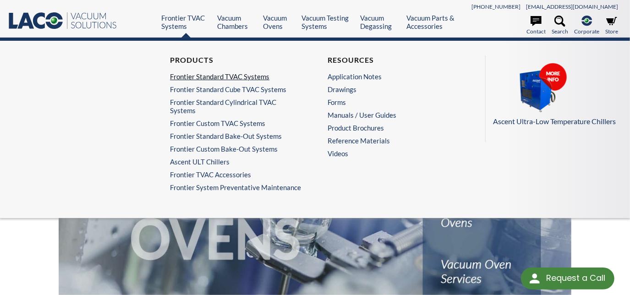
click at [223, 76] on link "Frontier Standard TVAC Systems" at bounding box center [234, 76] width 128 height 8
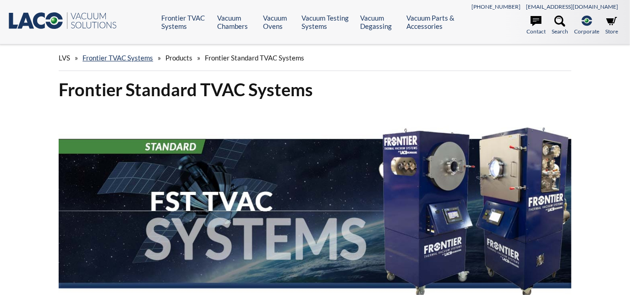
select select "Language Translate Widget"
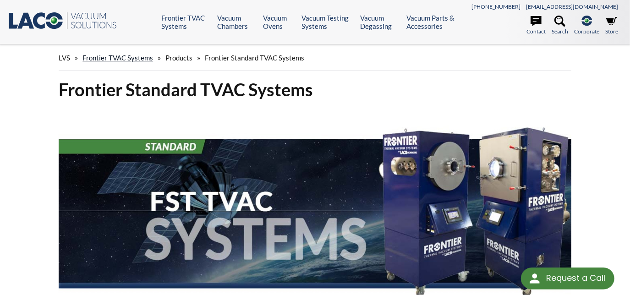
click at [124, 55] on link "Frontier TVAC Systems" at bounding box center [117, 58] width 71 height 8
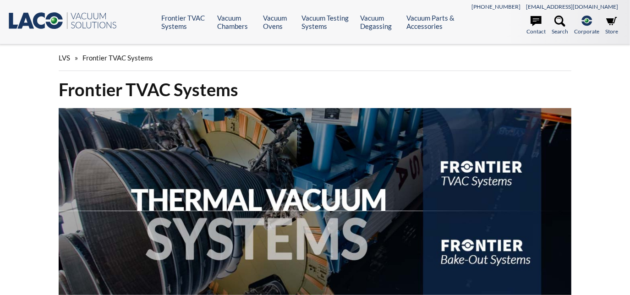
select select "Language Translate Widget"
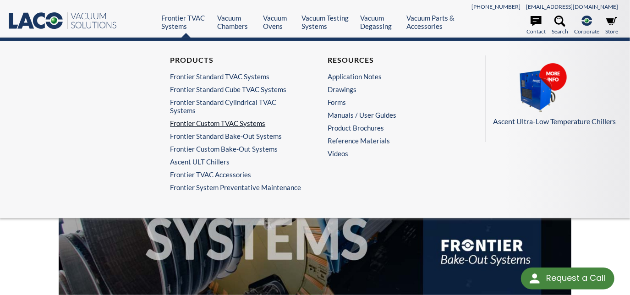
click at [204, 123] on link "Frontier Custom TVAC Systems" at bounding box center [234, 123] width 128 height 8
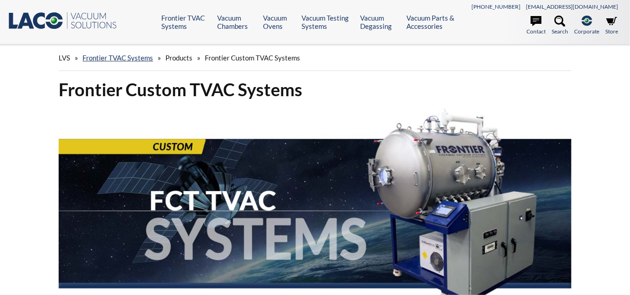
select select "Language Translate Widget"
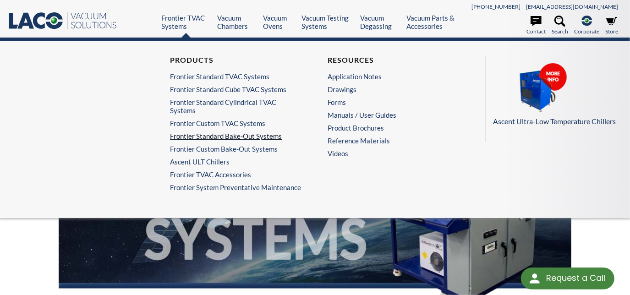
click at [192, 133] on link "Frontier Standard Bake-Out Systems" at bounding box center [234, 136] width 128 height 8
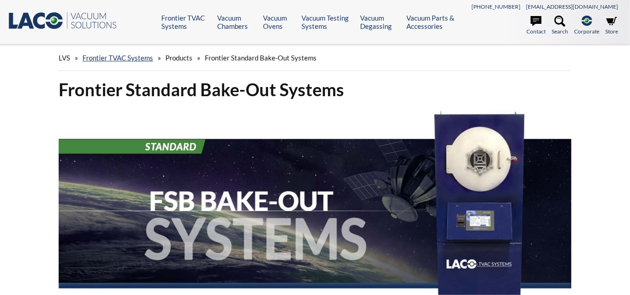
select select "Language Translate Widget"
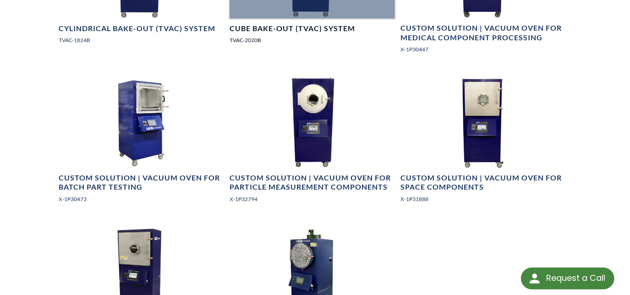
scroll to position [708, 0]
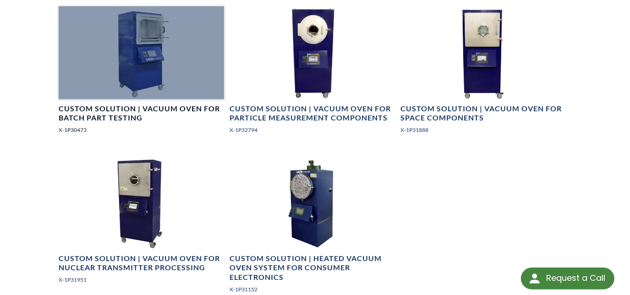
click at [150, 61] on div at bounding box center [141, 52] width 165 height 93
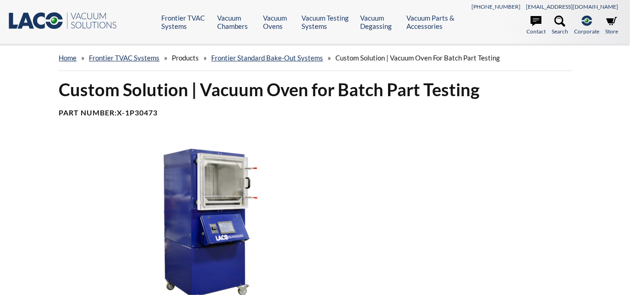
select select "Language Translate Widget"
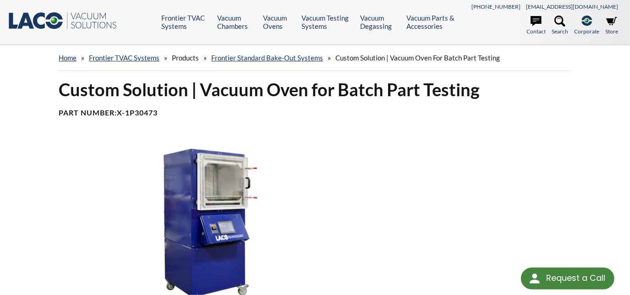
click at [226, 198] on img at bounding box center [206, 226] width 307 height 172
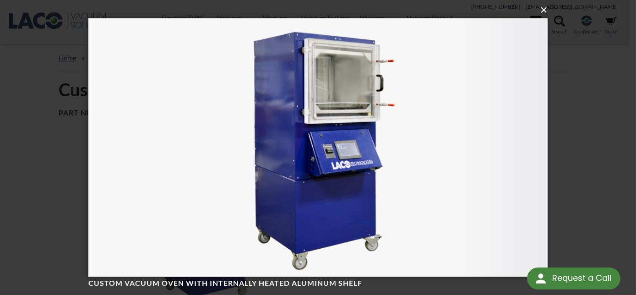
click at [541, 9] on button "×" at bounding box center [320, 10] width 459 height 20
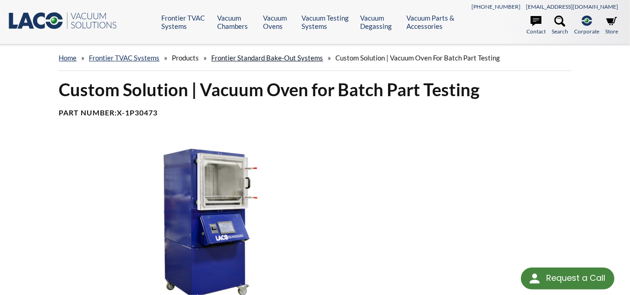
click at [259, 56] on link "Frontier Standard Bake-Out Systems" at bounding box center [267, 58] width 112 height 8
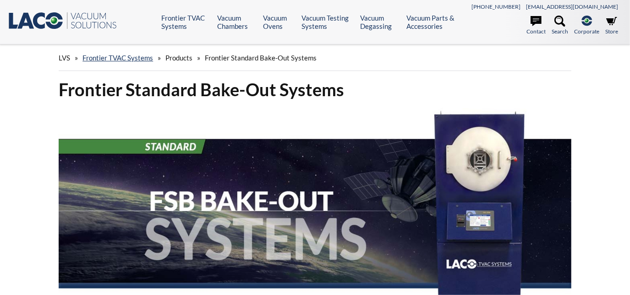
select select "Language Translate Widget"
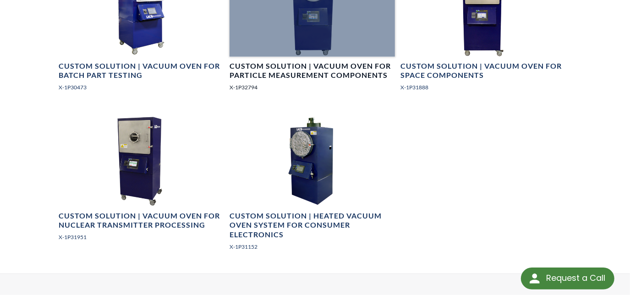
scroll to position [791, 0]
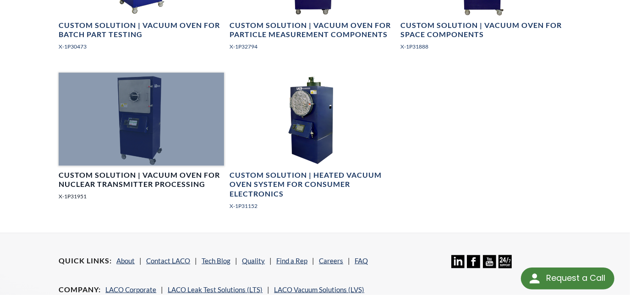
click at [148, 150] on div at bounding box center [141, 119] width 165 height 93
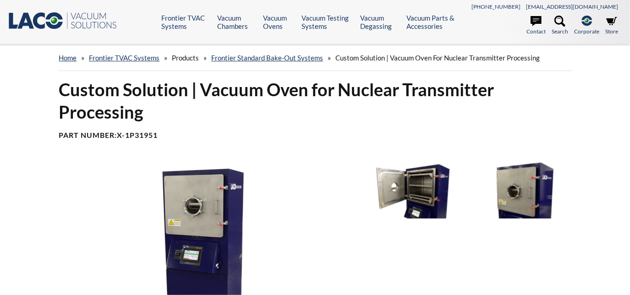
select select "Language Translate Widget"
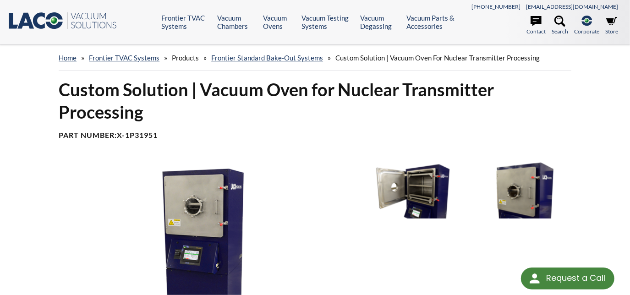
scroll to position [83, 0]
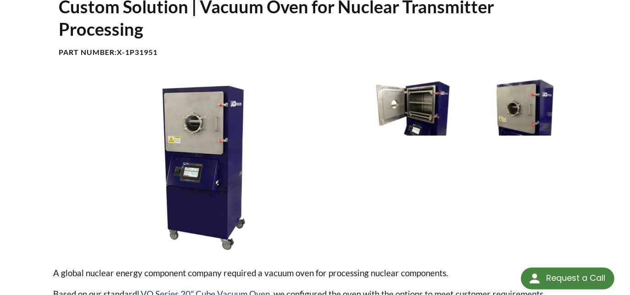
click at [425, 93] on img at bounding box center [417, 107] width 100 height 56
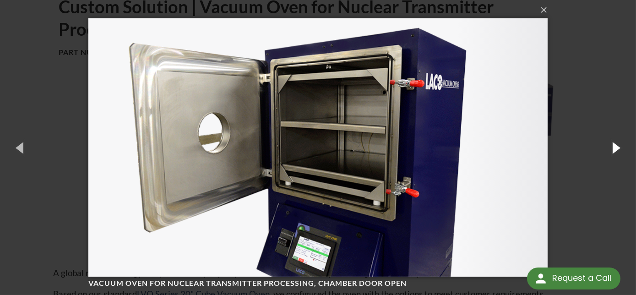
click at [607, 145] on button "button" at bounding box center [615, 147] width 41 height 50
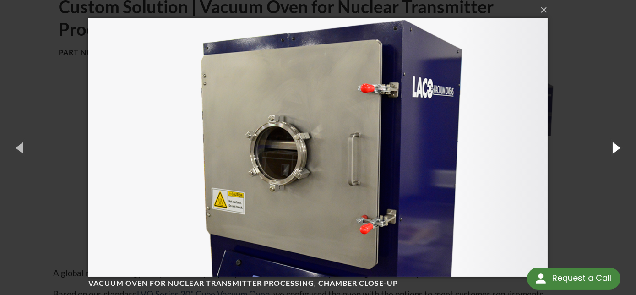
click at [607, 145] on button "button" at bounding box center [615, 147] width 41 height 50
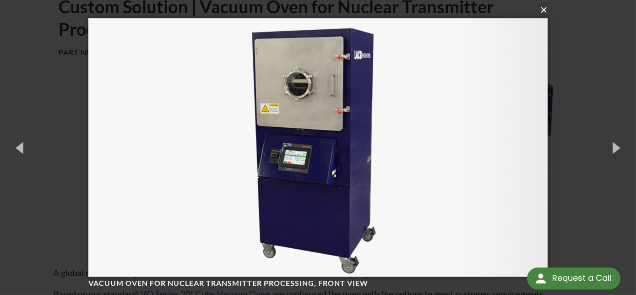
click at [539, 8] on button "×" at bounding box center [320, 10] width 459 height 20
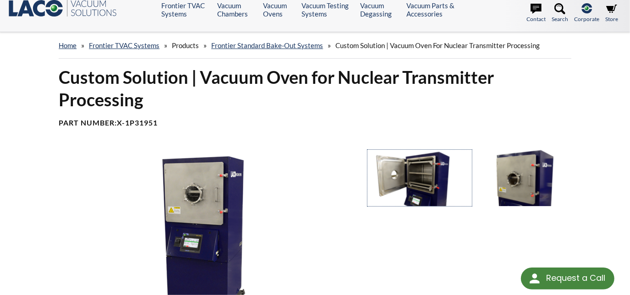
scroll to position [0, 0]
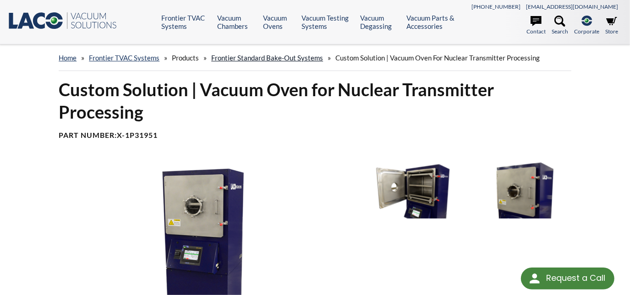
click at [279, 57] on link "Frontier Standard Bake-Out Systems" at bounding box center [267, 58] width 112 height 8
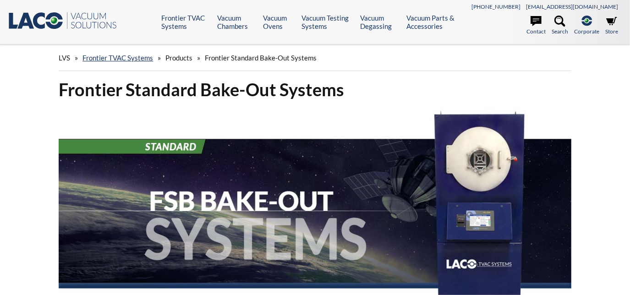
select select "Language Translate Widget"
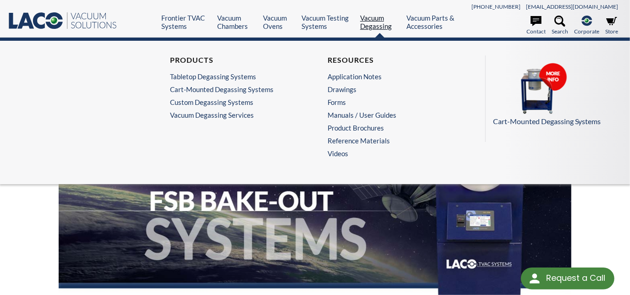
click at [382, 19] on link "Vacuum Degassing" at bounding box center [380, 22] width 40 height 16
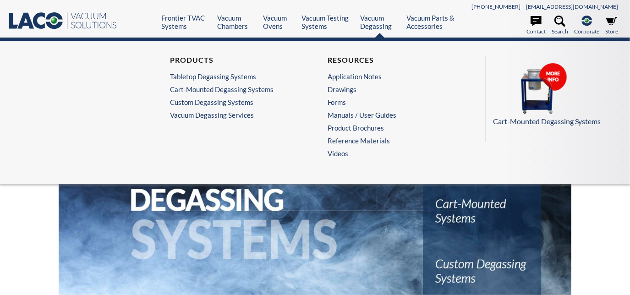
select select "Language Translate Widget"
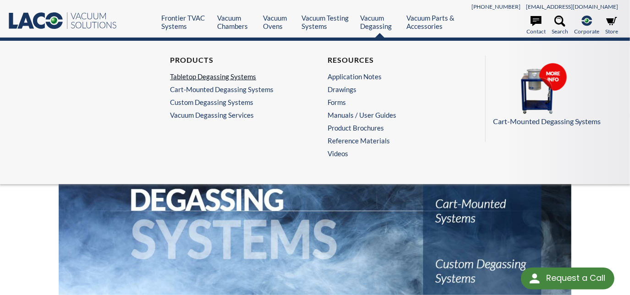
click at [222, 73] on link "Tabletop Degassing Systems" at bounding box center [234, 76] width 128 height 8
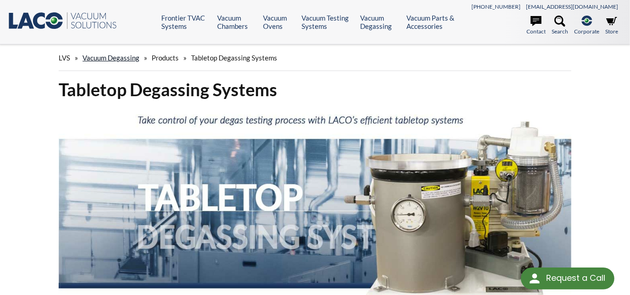
click at [128, 60] on link "Vacuum Degassing" at bounding box center [110, 58] width 57 height 8
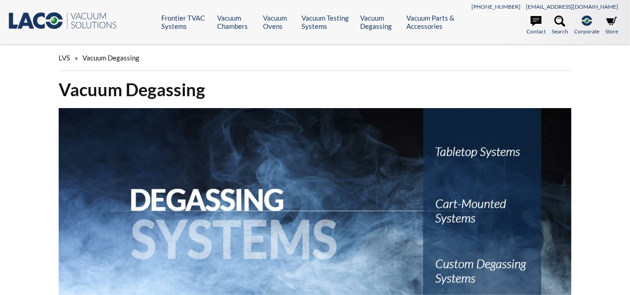
select select "Language Translate Widget"
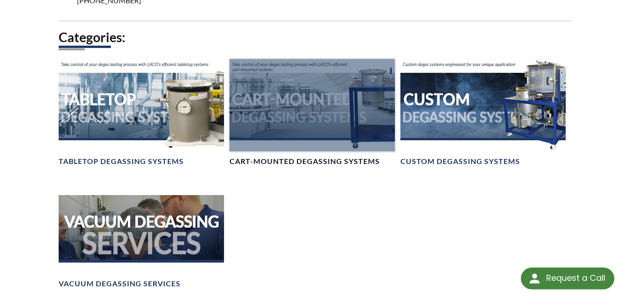
scroll to position [708, 0]
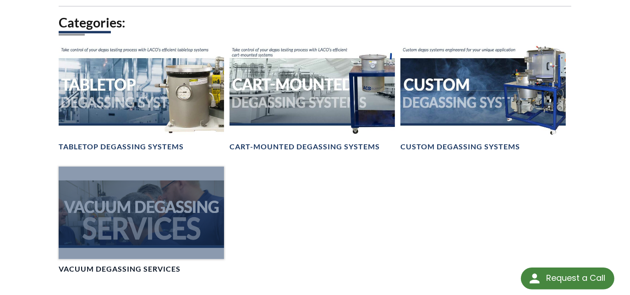
click at [163, 199] on div at bounding box center [141, 213] width 165 height 93
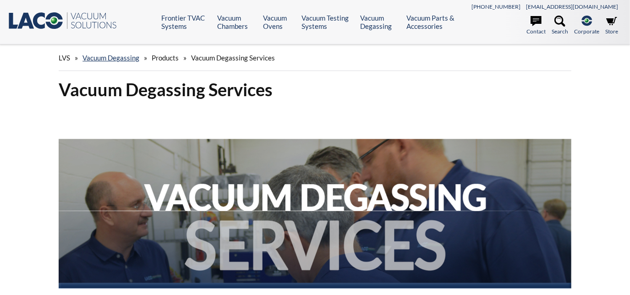
select select "Language Translate Widget"
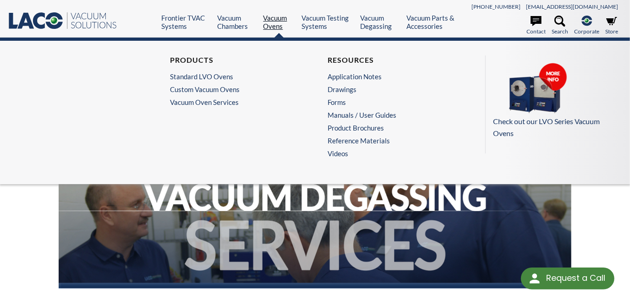
click at [271, 21] on link "Vacuum Ovens" at bounding box center [278, 22] width 31 height 16
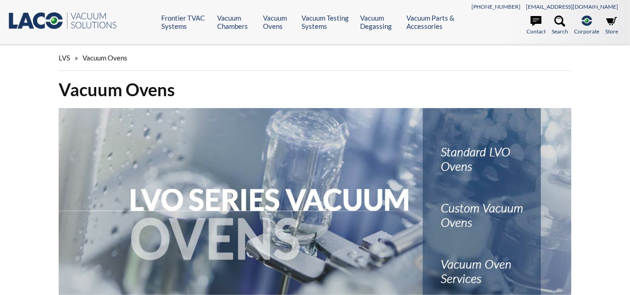
select select "Language Translate Widget"
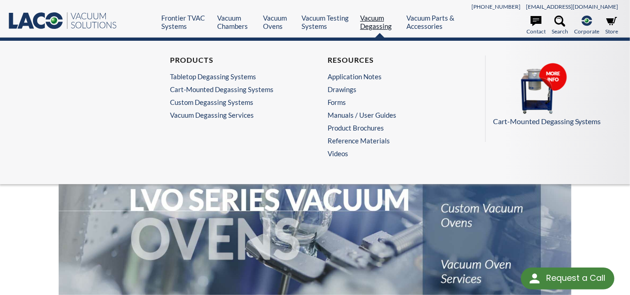
click at [381, 20] on link "Vacuum Degassing" at bounding box center [380, 22] width 40 height 16
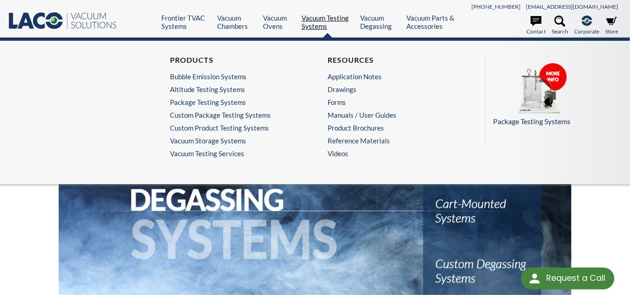
click at [330, 20] on link "Vacuum Testing Systems" at bounding box center [327, 22] width 52 height 16
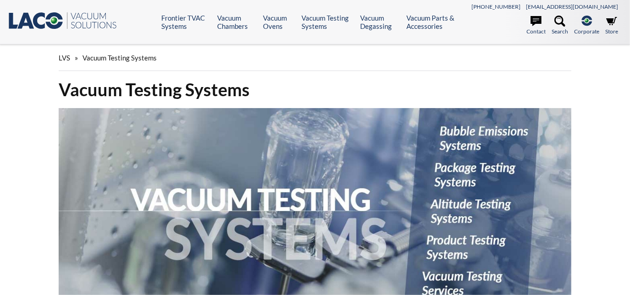
select select "Language Translate Widget"
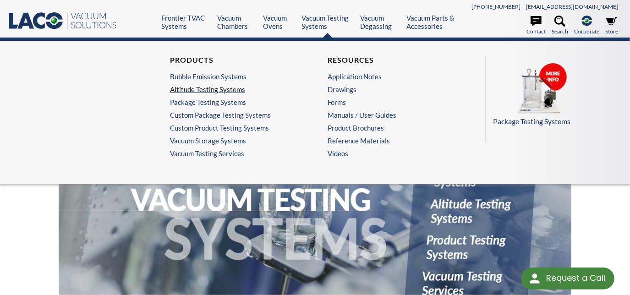
click at [228, 88] on link "Altitude Testing Systems" at bounding box center [234, 89] width 128 height 8
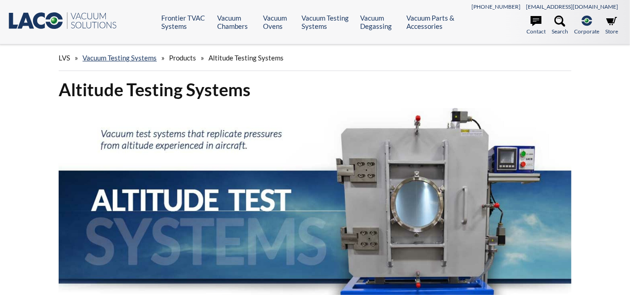
select select "Language Translate Widget"
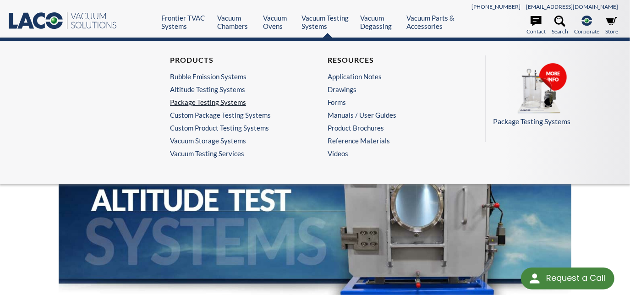
click at [199, 101] on link "Package Testing Systems" at bounding box center [234, 102] width 128 height 8
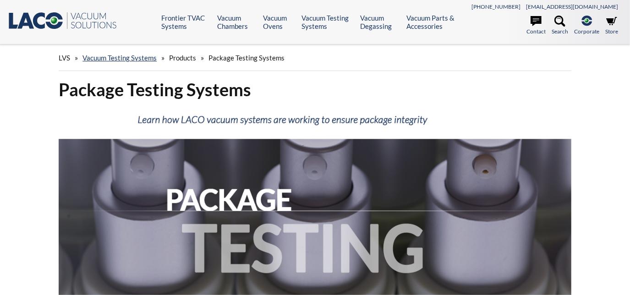
select select "Language Translate Widget"
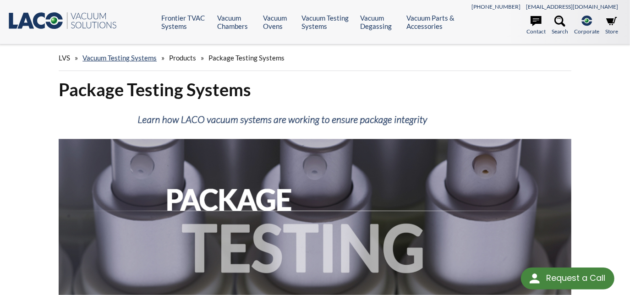
drag, startPoint x: 470, startPoint y: 158, endPoint x: 464, endPoint y: 49, distance: 110.1
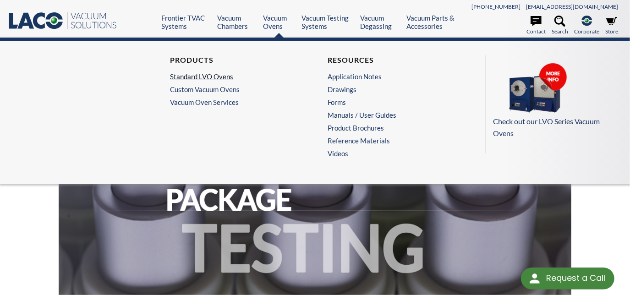
click at [217, 79] on link "Standard LVO Ovens" at bounding box center [234, 76] width 128 height 8
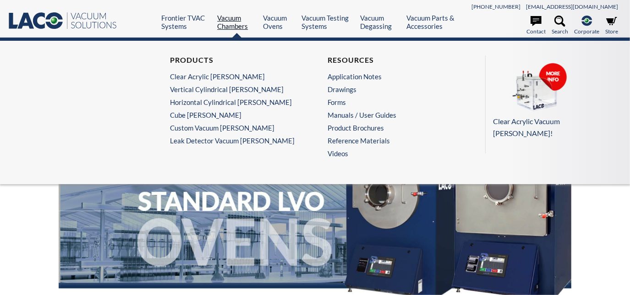
select select "Language Translate Widget"
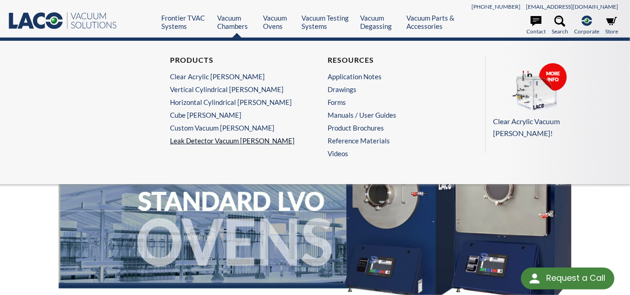
click at [200, 142] on link "Leak Detector Vacuum [PERSON_NAME]" at bounding box center [236, 140] width 132 height 8
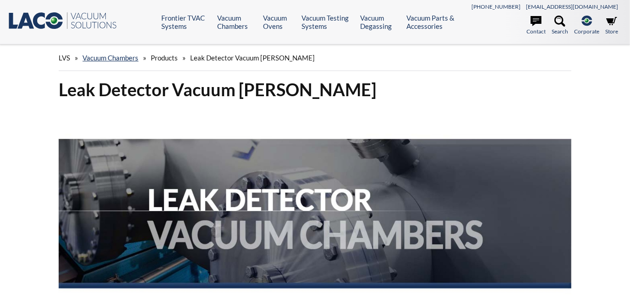
select select "Language Translate Widget"
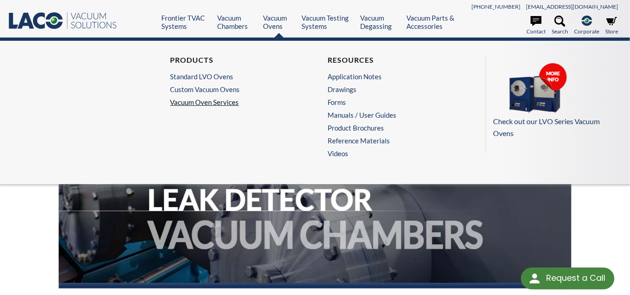
click at [201, 101] on link "Vacuum Oven Services" at bounding box center [236, 102] width 132 height 8
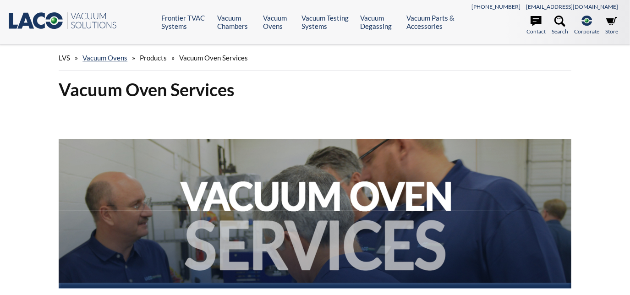
select select "Language Translate Widget"
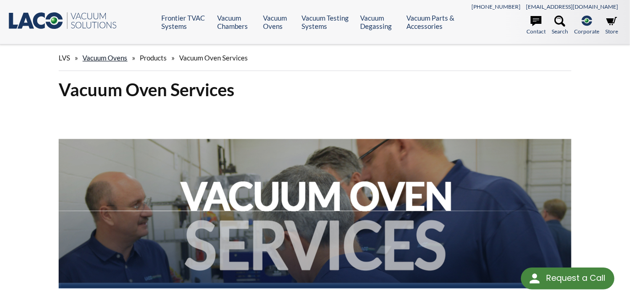
click at [102, 55] on link "Vacuum Ovens" at bounding box center [104, 58] width 45 height 8
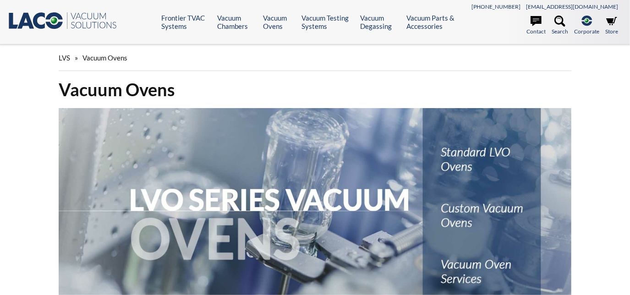
select select "Language Translate Widget"
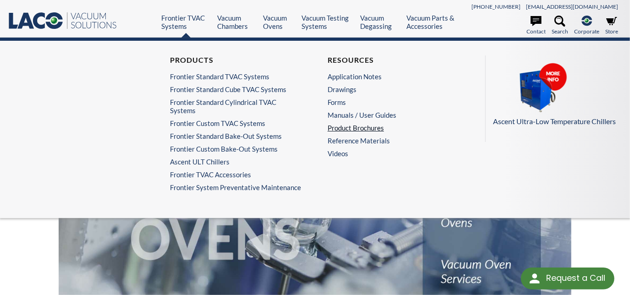
click at [347, 126] on link "Product Brochures" at bounding box center [391, 128] width 128 height 8
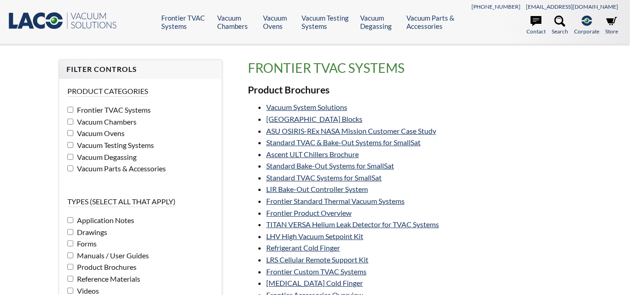
select select "Language Translate Widget"
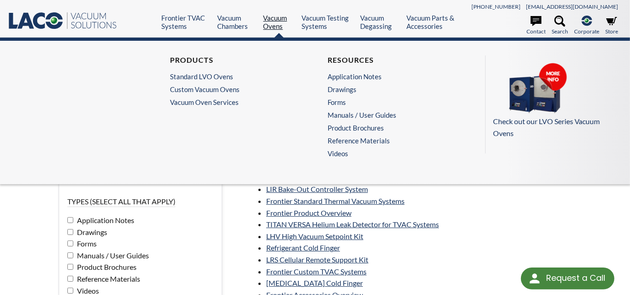
click at [278, 26] on link "Vacuum Ovens" at bounding box center [278, 22] width 31 height 16
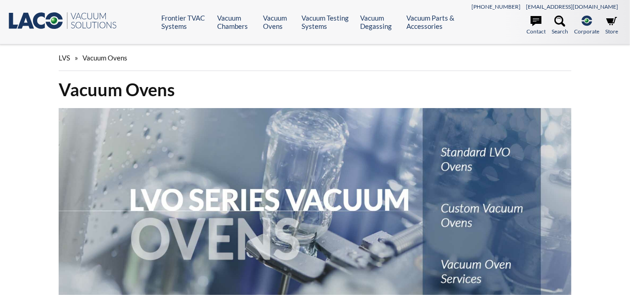
select select "Language Translate Widget"
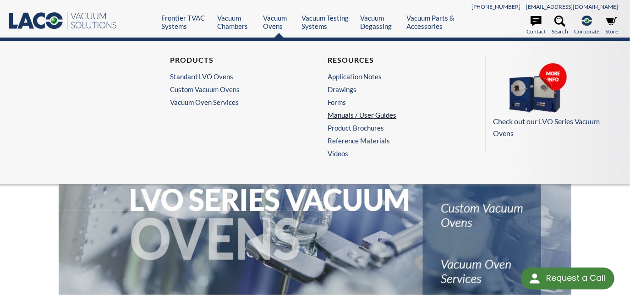
click at [344, 114] on link "Manuals / User Guides" at bounding box center [391, 115] width 128 height 8
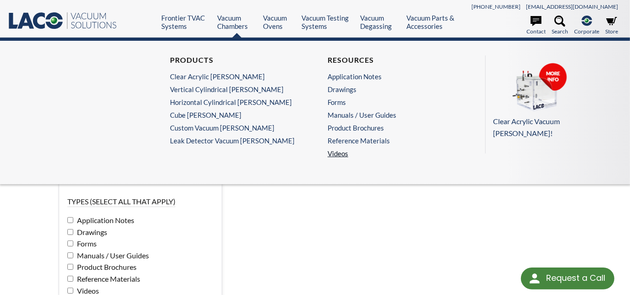
click at [339, 154] on link "Videos" at bounding box center [393, 153] width 132 height 8
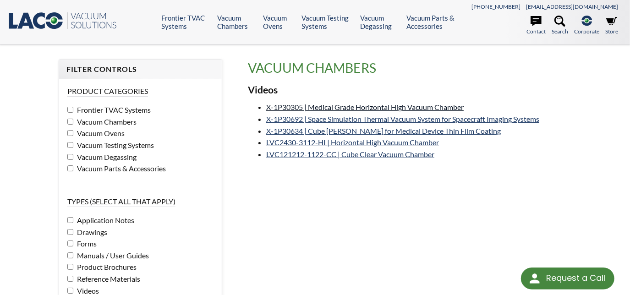
click at [350, 109] on link "X-1P30305 | Medical Grade Horizontal High Vacuum Chamber" at bounding box center [364, 107] width 197 height 9
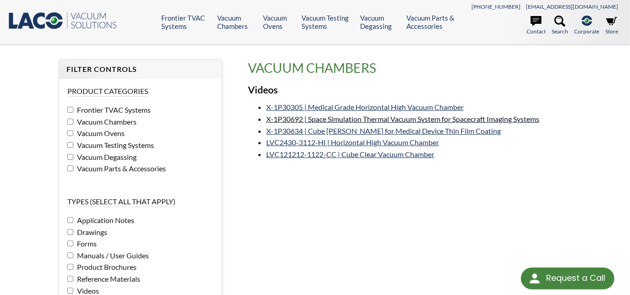
click at [373, 121] on link "X-1P30692 | Space Simulation Thermal Vacuum System for Spacecraft Imaging Syste…" at bounding box center [402, 118] width 273 height 9
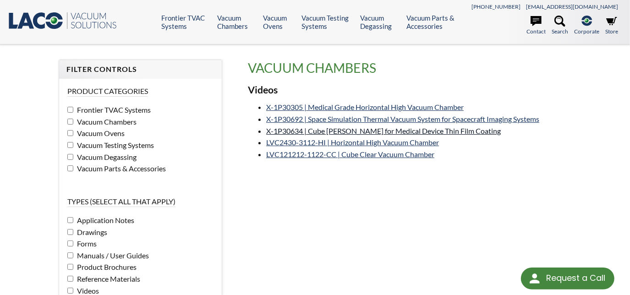
click at [360, 131] on link "X-1P30634 | Cube Chambers for Medical Device Thin Film Coating" at bounding box center [383, 130] width 234 height 9
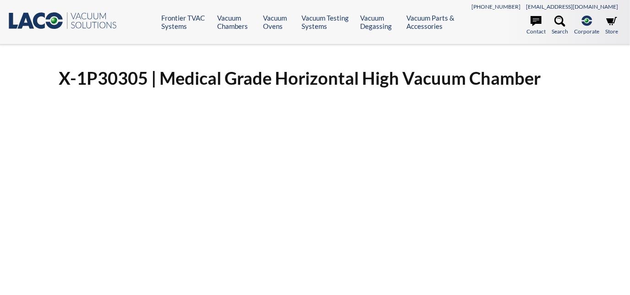
select select "Language Translate Widget"
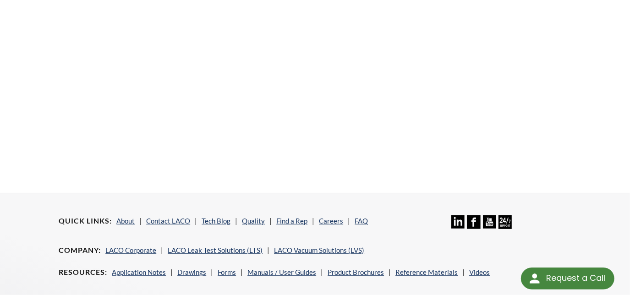
scroll to position [250, 0]
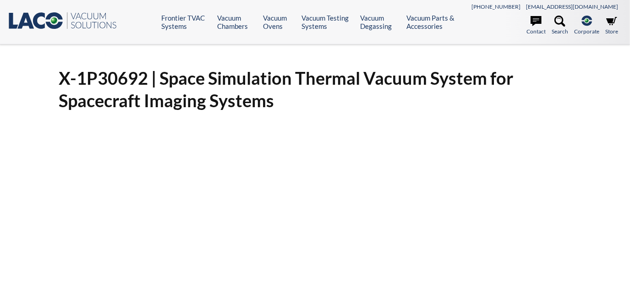
select select "Language Translate Widget"
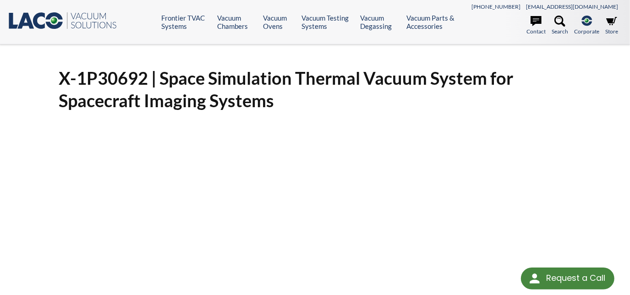
scroll to position [125, 0]
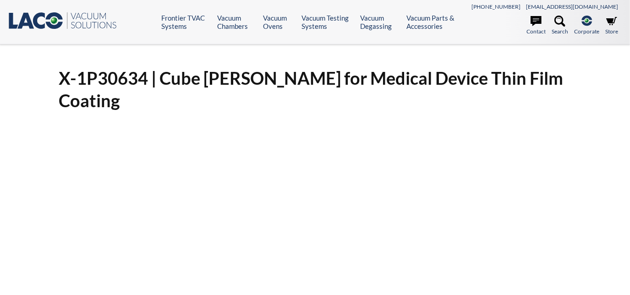
select select "Language Translate Widget"
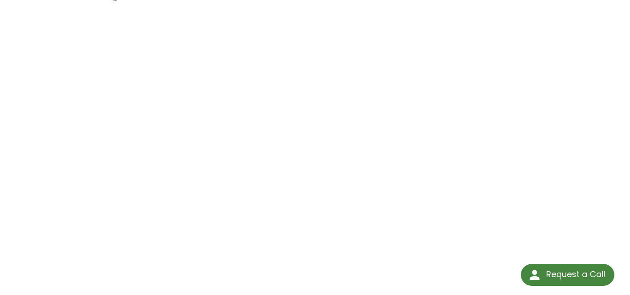
scroll to position [166, 0]
